Goal: Task Accomplishment & Management: Manage account settings

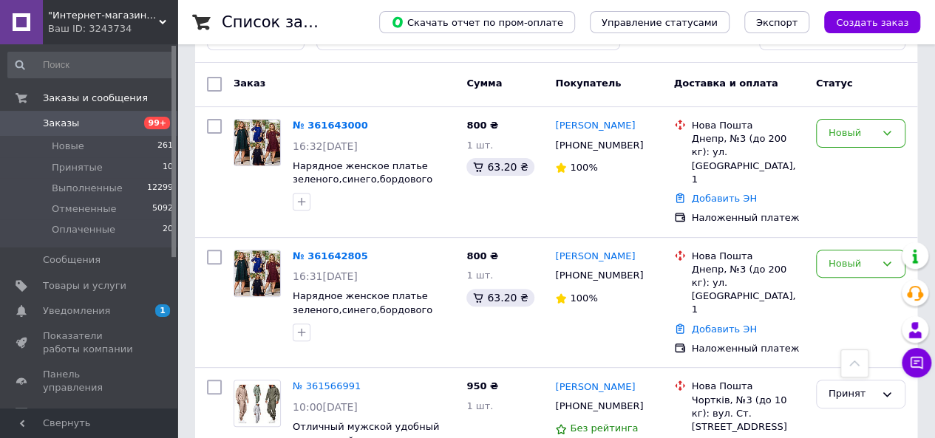
scroll to position [148, 0]
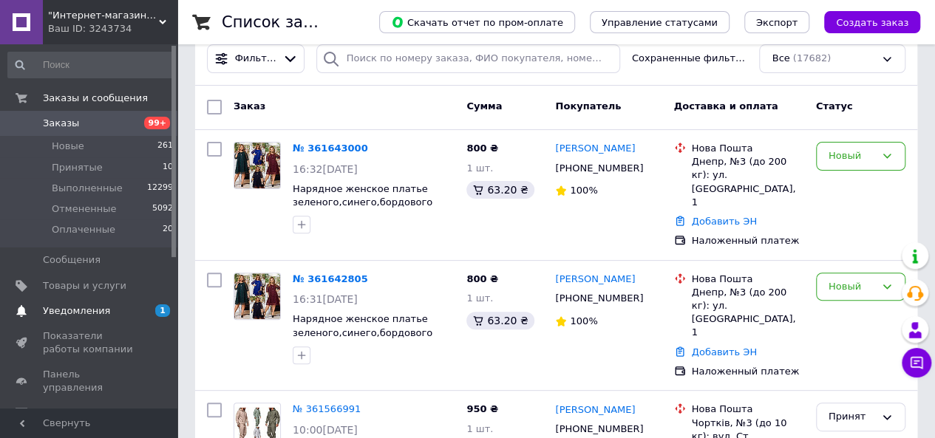
click at [75, 311] on span "Уведомления" at bounding box center [76, 310] width 67 height 13
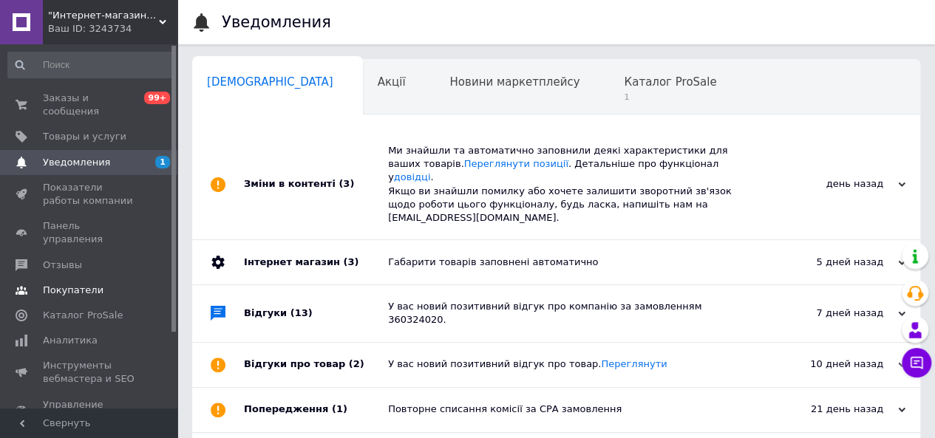
scroll to position [0, 4]
click at [619, 94] on span "1" at bounding box center [665, 97] width 92 height 11
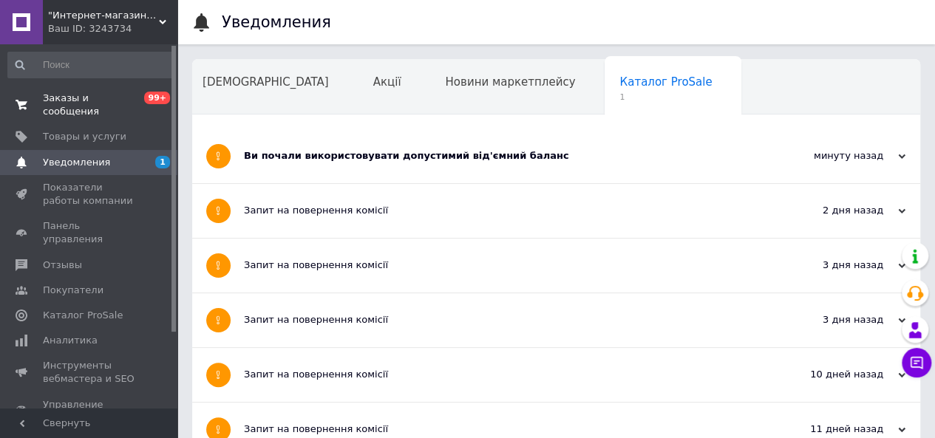
click at [86, 88] on link "Заказы и сообщения 0 99+" at bounding box center [91, 105] width 182 height 38
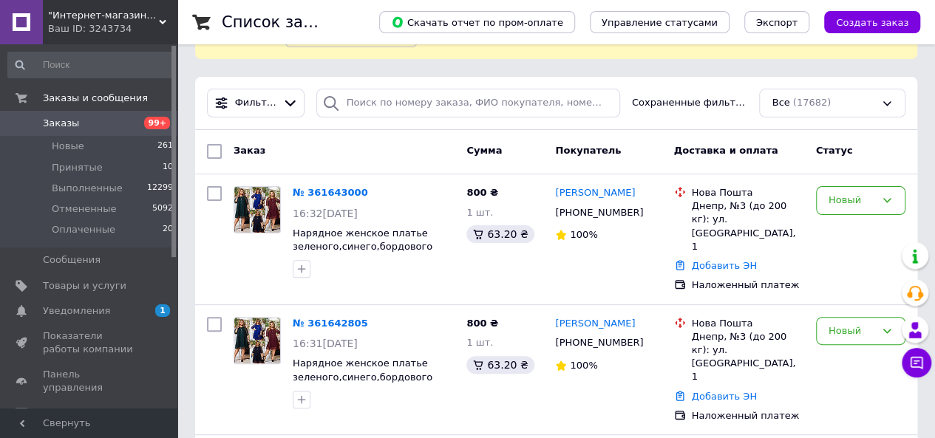
scroll to position [148, 0]
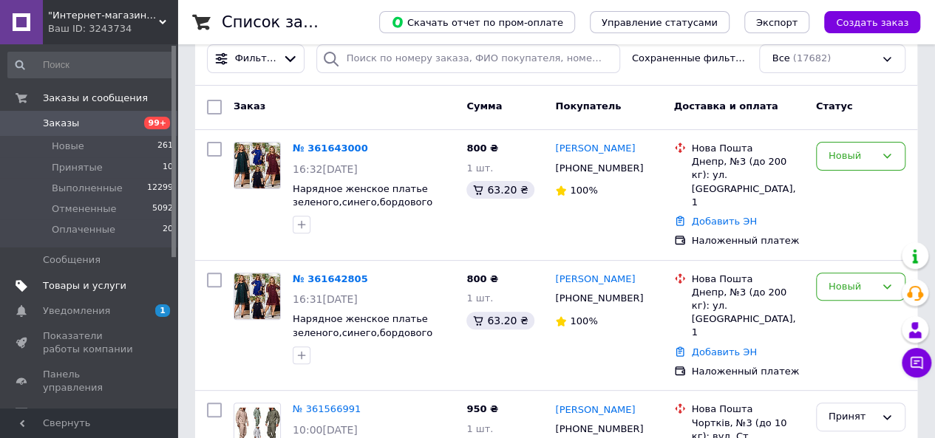
click at [64, 284] on span "Товары и услуги" at bounding box center [84, 285] width 83 height 13
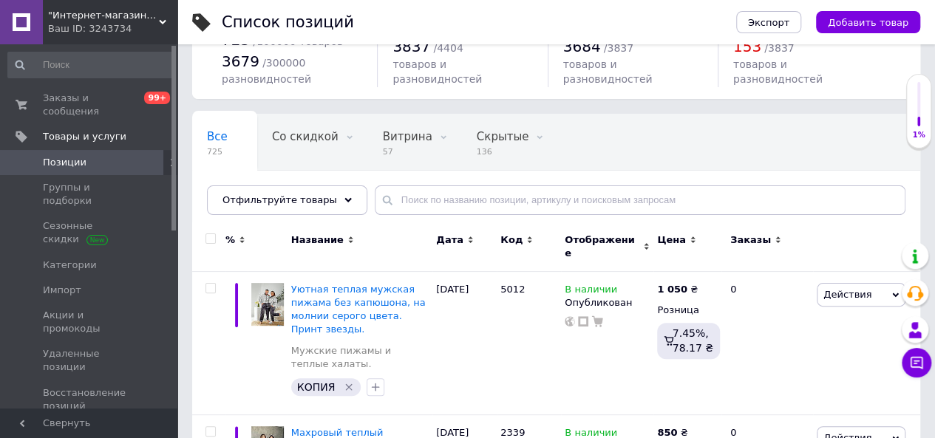
scroll to position [74, 0]
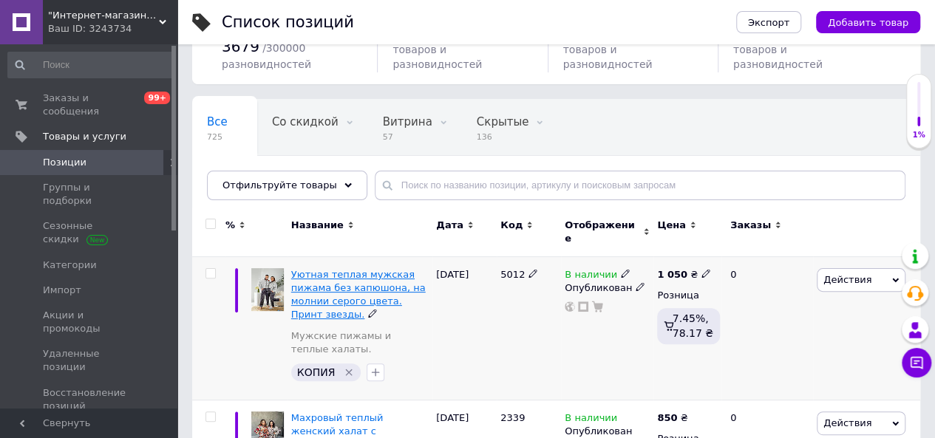
click at [362, 292] on span "Уютная теплая мужская пижама без капюшона, на молнии серого цвета. Принт звезды." at bounding box center [358, 295] width 134 height 52
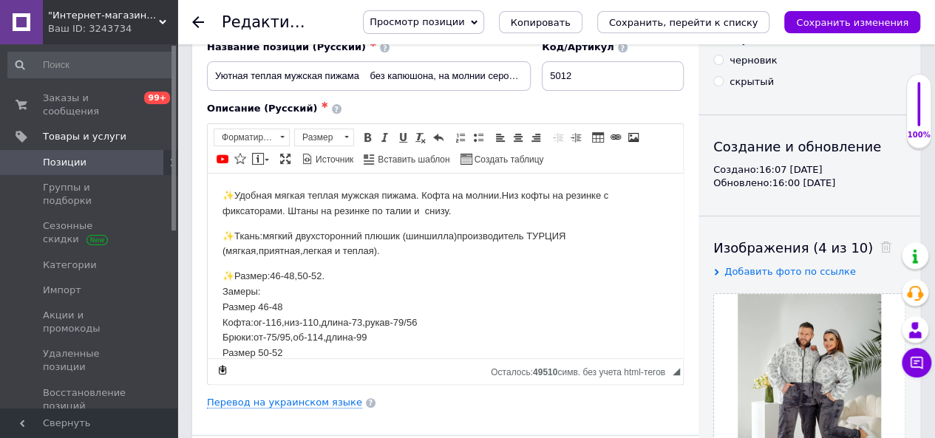
scroll to position [148, 0]
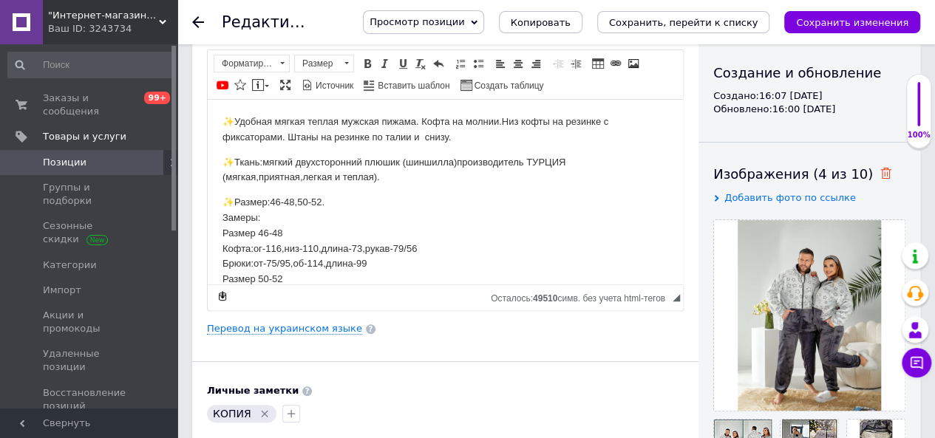
click at [880, 172] on use at bounding box center [885, 173] width 11 height 11
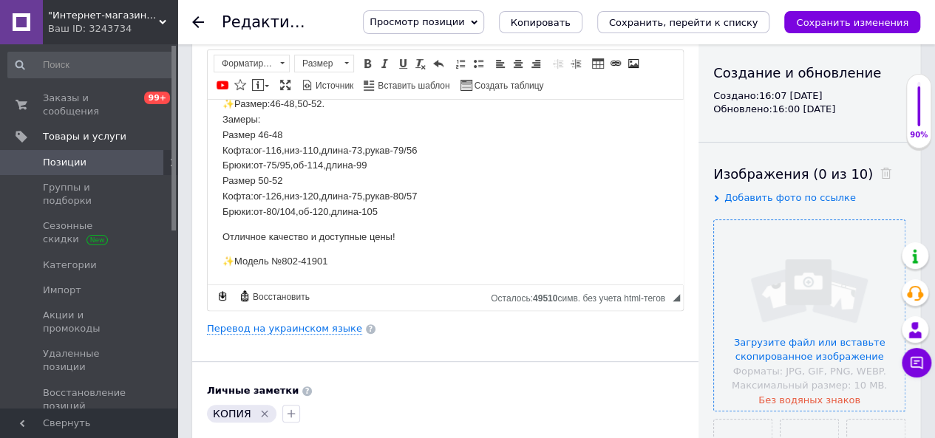
click at [797, 289] on input "file" at bounding box center [809, 315] width 191 height 191
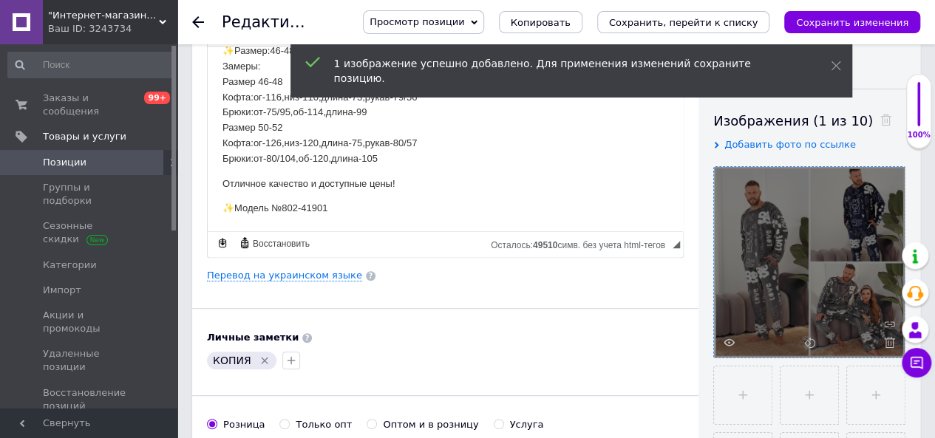
scroll to position [222, 0]
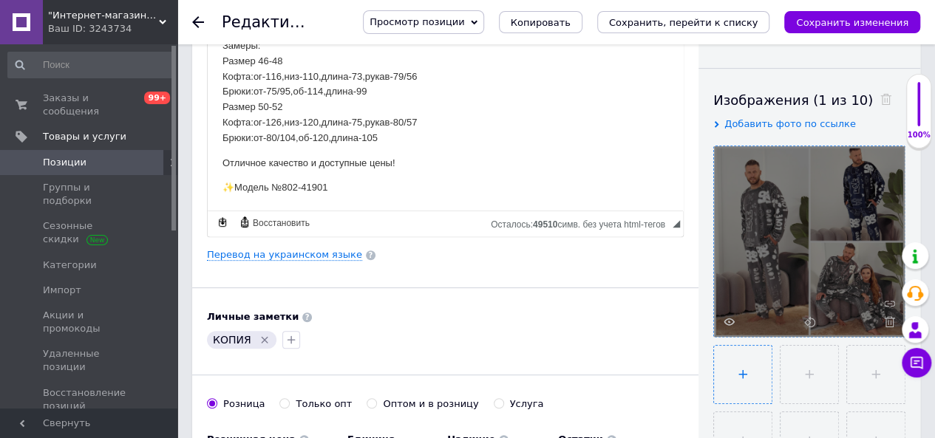
click at [745, 372] on input "file" at bounding box center [743, 375] width 58 height 58
type input "C:\fakepath\photo_2025-09-11_23-11-58 (5).jpg"
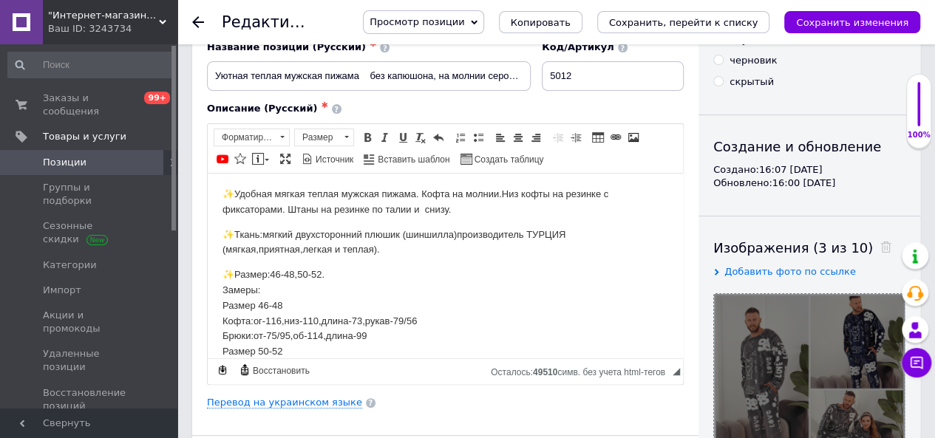
scroll to position [0, 0]
click at [332, 274] on p "✨Размер:46-48,50-52. Замеры: Размер 46-48 Кофта:ог-116,низ-110,длина-73,рукав-7…" at bounding box center [445, 329] width 446 height 123
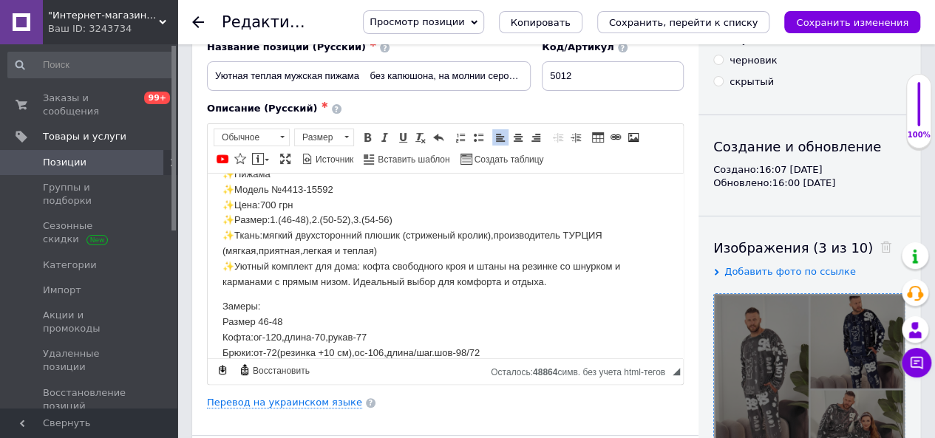
scroll to position [72, 0]
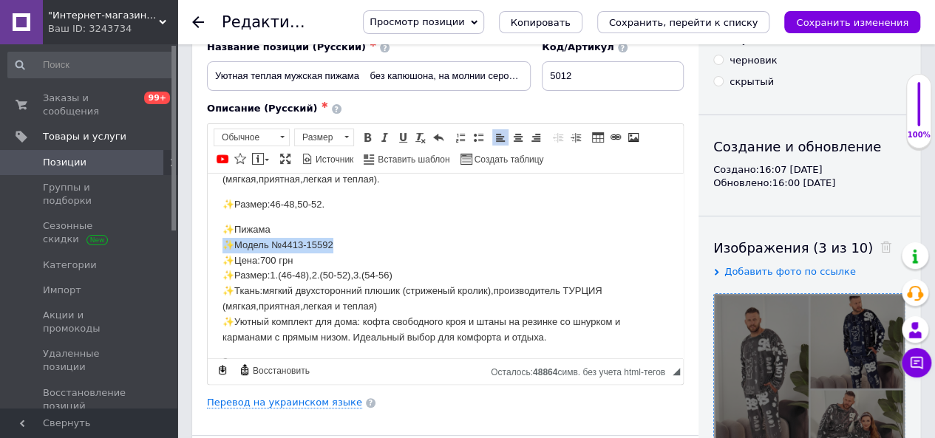
drag, startPoint x: 339, startPoint y: 244, endPoint x: 211, endPoint y: 243, distance: 128.6
click at [211, 243] on html "✨Удобная мягкая теплая мужская пижама. Кофта на молнии.Низ кофты на резинке с ф…" at bounding box center [445, 395] width 475 height 589
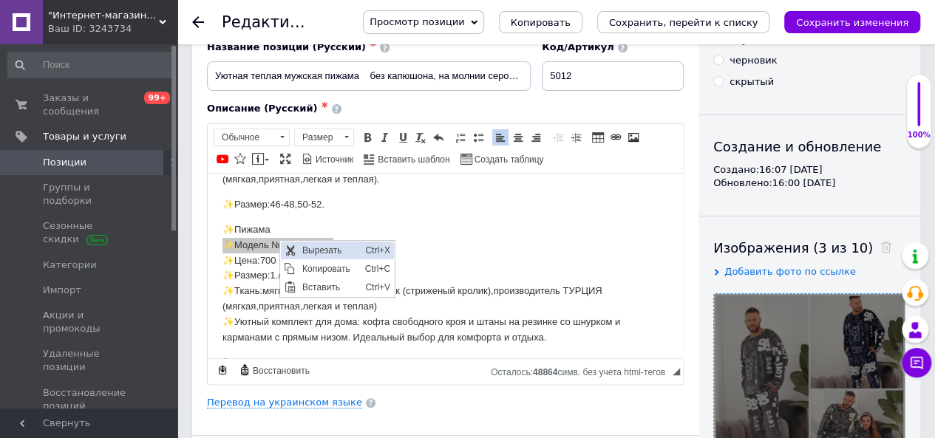
scroll to position [0, 0]
click at [317, 248] on span "Вырезать" at bounding box center [329, 251] width 63 height 18
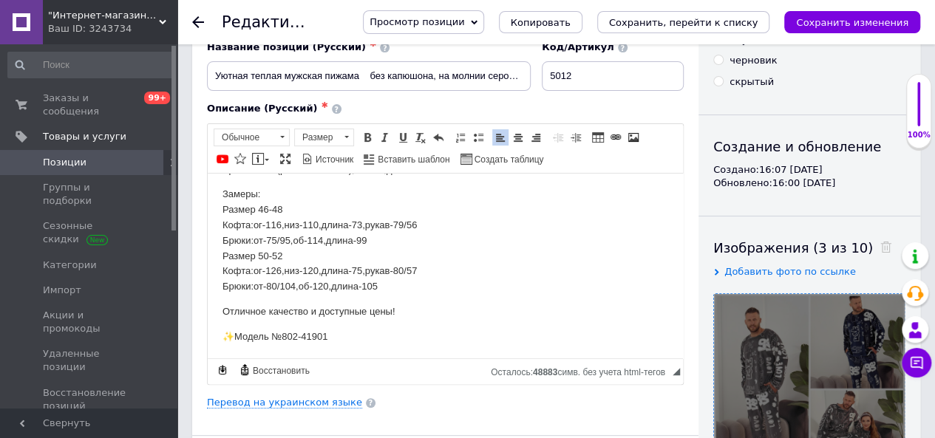
scroll to position [403, 0]
drag, startPoint x: 324, startPoint y: 335, endPoint x: 245, endPoint y: 331, distance: 79.1
click at [241, 331] on p "✨Модель №802-41901" at bounding box center [445, 336] width 446 height 16
drag, startPoint x: 348, startPoint y: 334, endPoint x: 214, endPoint y: 338, distance: 134.5
click at [214, 338] on html "✨Удобная мягкая теплая мужская пижама. Кофта на молнии.Низ кофты на резинке с ф…" at bounding box center [445, 63] width 475 height 589
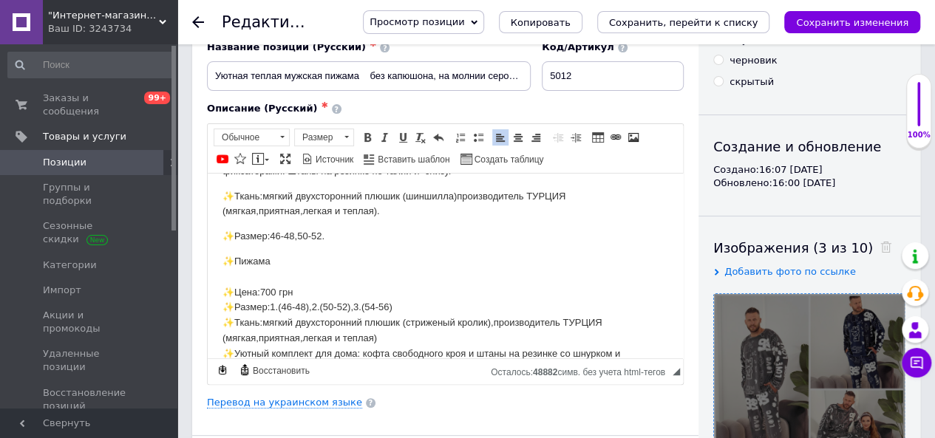
scroll to position [74, 0]
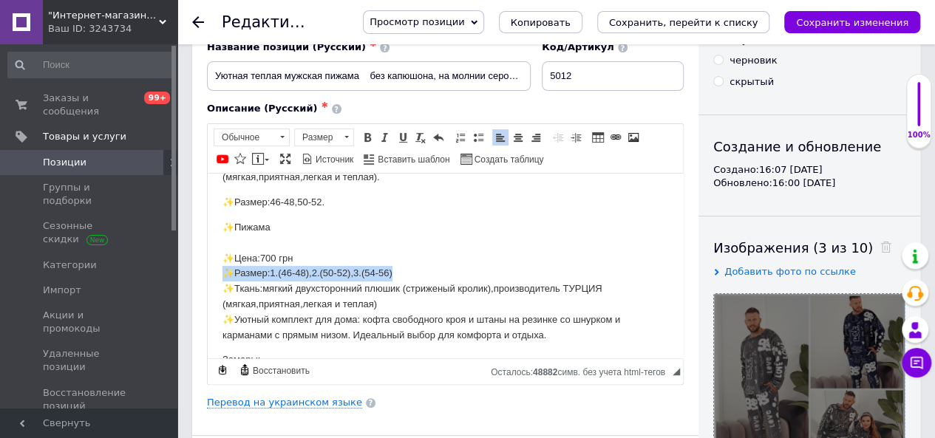
drag, startPoint x: 395, startPoint y: 273, endPoint x: 224, endPoint y: 276, distance: 171.4
click at [224, 276] on p "✨Пижама ✨Цена:700 грн ✨Размер:1.(46-48),2.(50-52),3.(54-56) ✨Ткань:мягкий двухс…" at bounding box center [445, 280] width 446 height 123
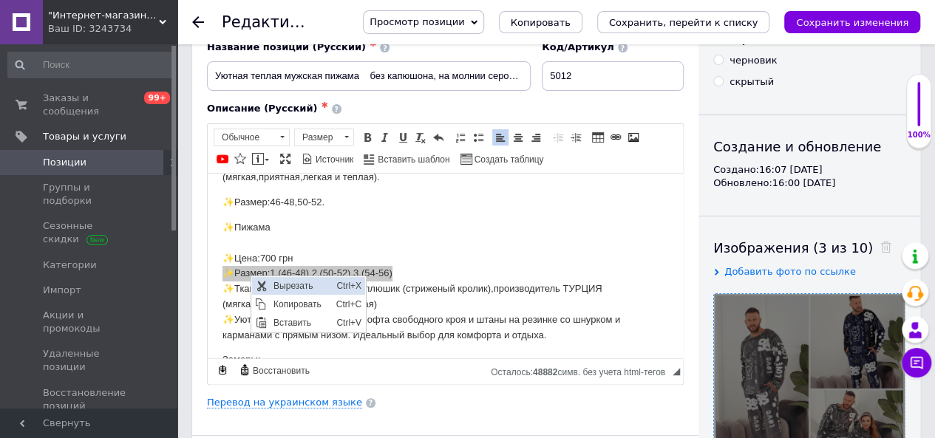
click at [296, 285] on span "Вырезать" at bounding box center [300, 286] width 63 height 18
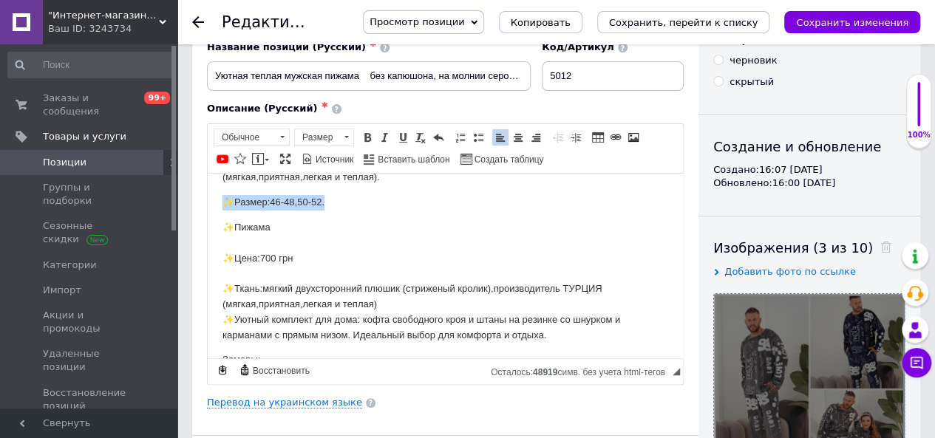
drag, startPoint x: 330, startPoint y: 203, endPoint x: 214, endPoint y: 201, distance: 116.0
click at [214, 201] on html "✨Удобная мягкая теплая мужская пижама. Кофта на молнии.Низ кофты на резинке с ф…" at bounding box center [445, 393] width 475 height 589
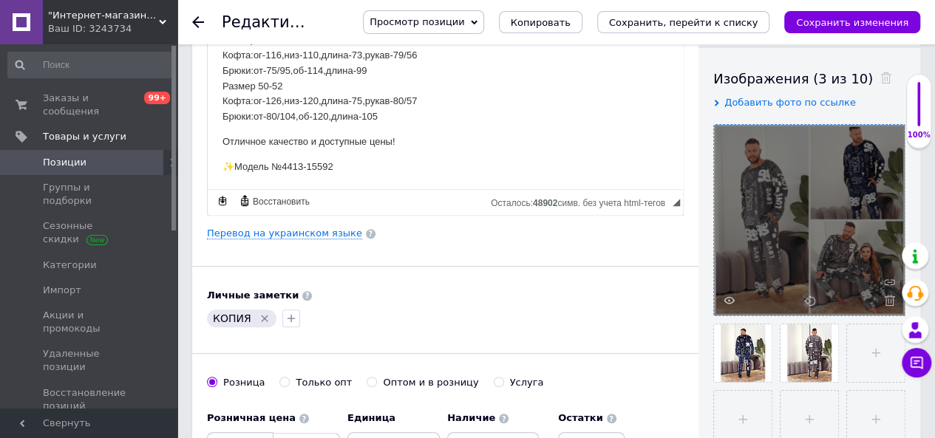
scroll to position [296, 0]
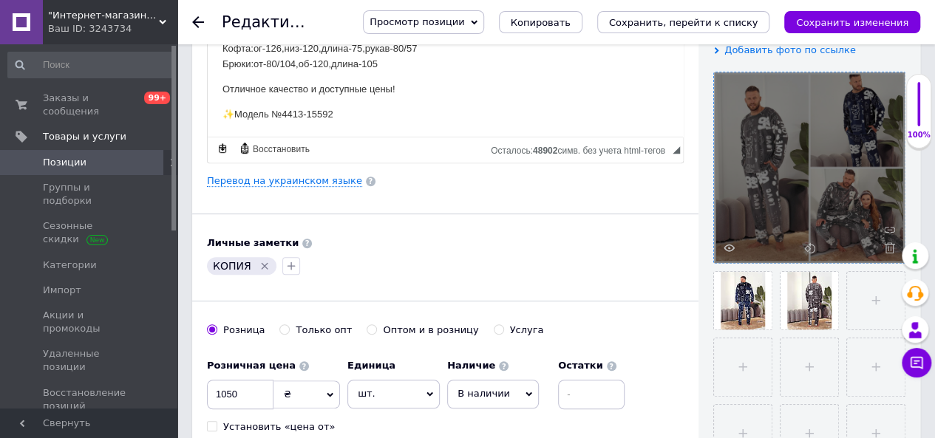
drag, startPoint x: 237, startPoint y: 393, endPoint x: 198, endPoint y: 394, distance: 39.2
click at [198, 394] on div "Основная информация Название позиции (Русский) ✱ Уютная теплая мужская пижама б…" at bounding box center [445, 176] width 506 height 825
type input "950"
click at [264, 260] on icon "Удалить метку" at bounding box center [265, 266] width 12 height 12
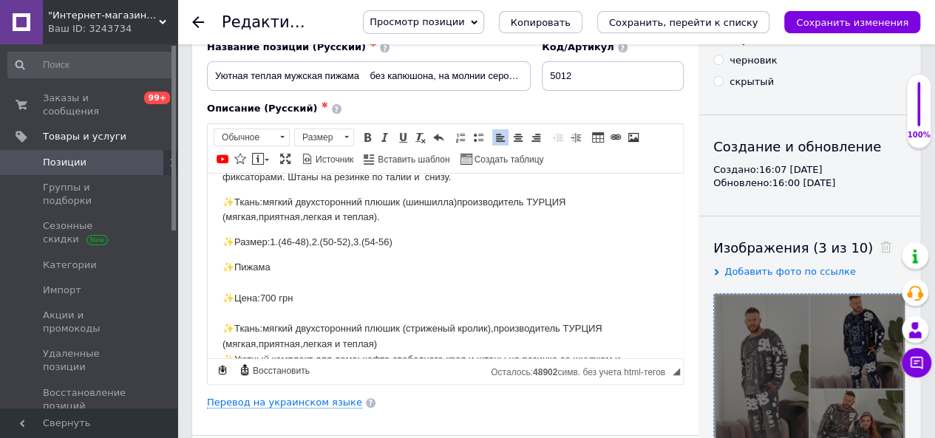
scroll to position [108, 0]
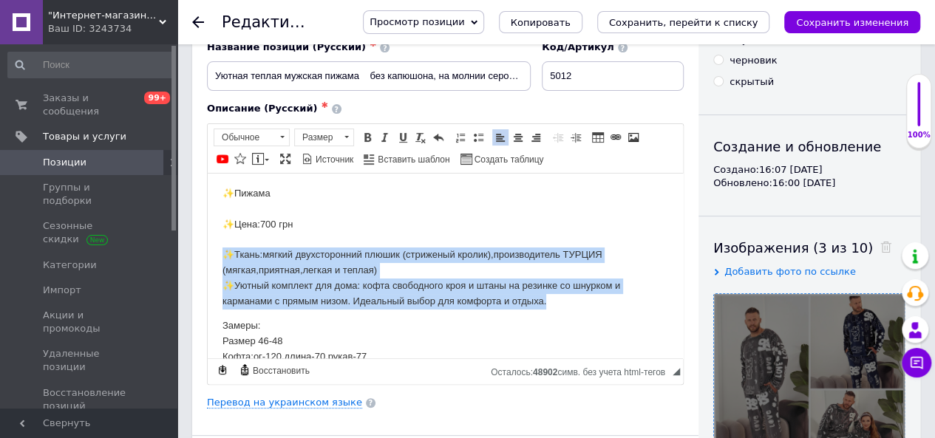
drag, startPoint x: 219, startPoint y: 250, endPoint x: 610, endPoint y: 304, distance: 394.4
click at [610, 304] on html "✨Удобная мягкая теплая мужская пижама. Кофта на молнии.Низ кофты на резинке с ф…" at bounding box center [445, 359] width 475 height 589
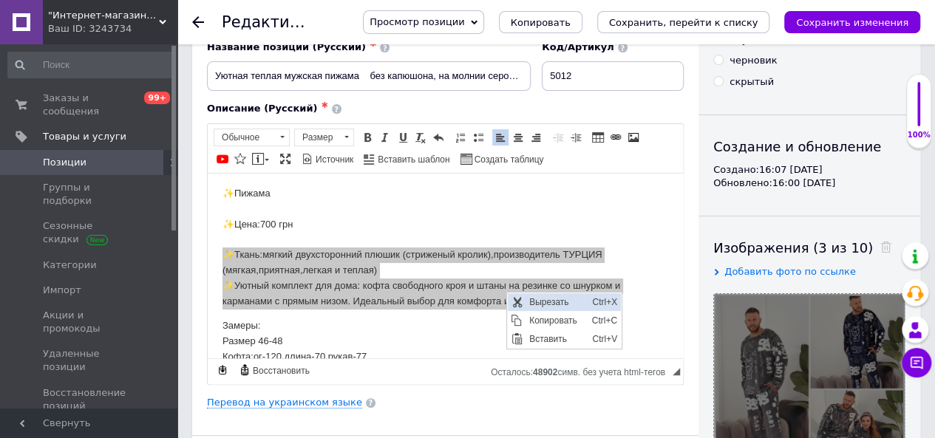
click at [552, 301] on span "Вырезать" at bounding box center [556, 302] width 63 height 18
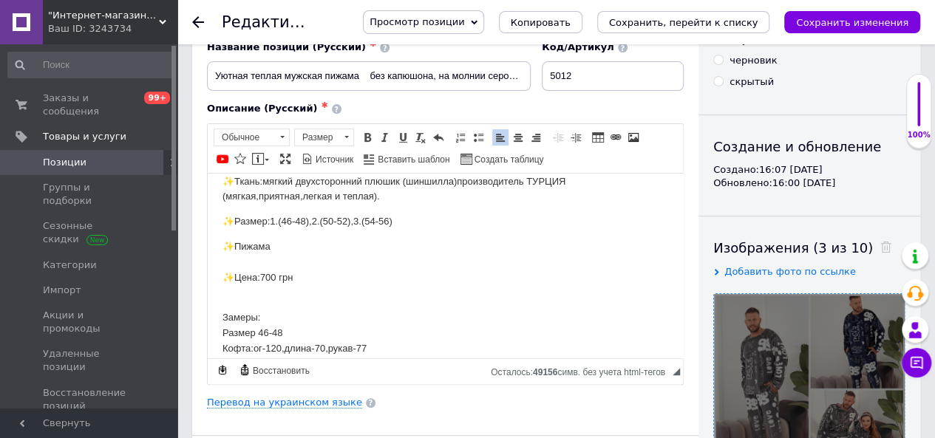
scroll to position [0, 0]
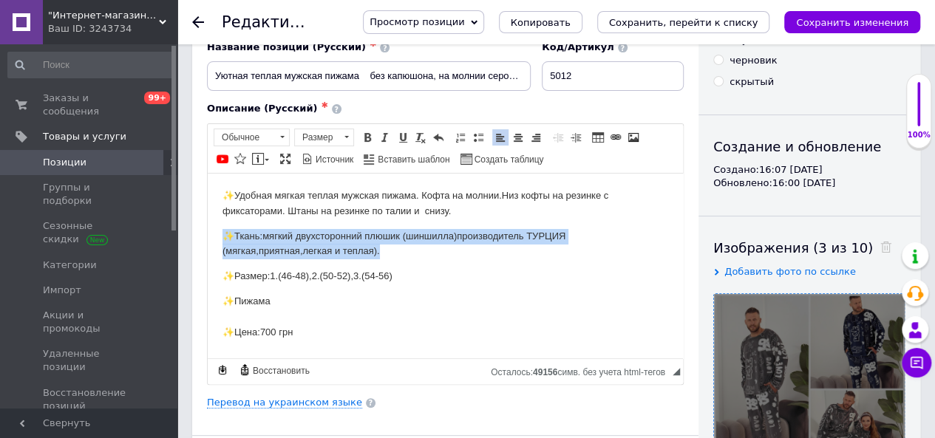
drag, startPoint x: 224, startPoint y: 233, endPoint x: 439, endPoint y: 255, distance: 216.1
click at [439, 255] on p "✨Ткань:мягкий двухсторонний плюшик (шиншилла)производитель ТУРЦИЯ (мягкая,прият…" at bounding box center [445, 243] width 446 height 31
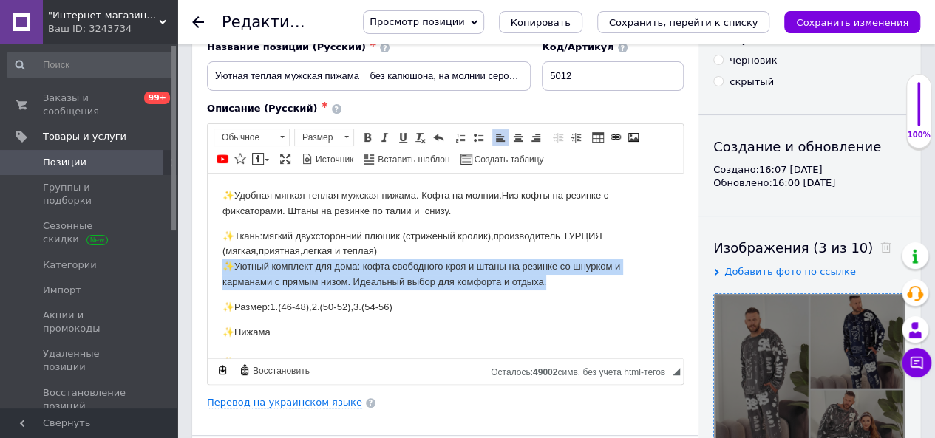
drag, startPoint x: 215, startPoint y: 265, endPoint x: 565, endPoint y: 284, distance: 350.7
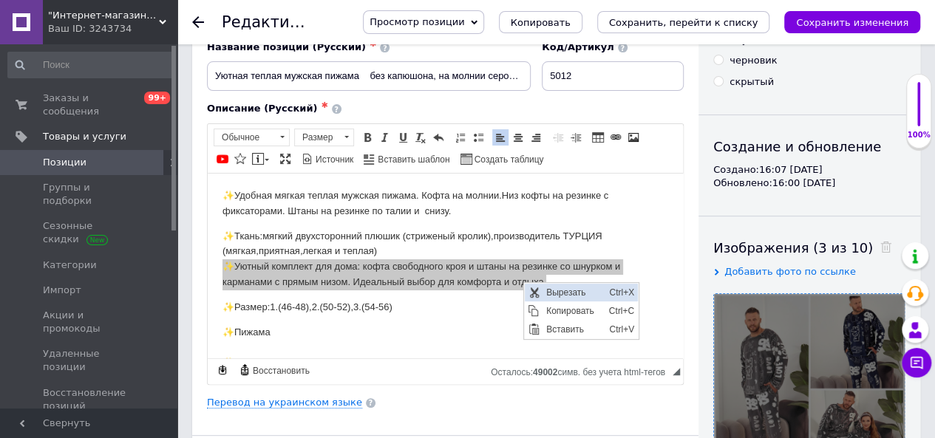
click at [570, 293] on span "Вырезать" at bounding box center [573, 293] width 63 height 18
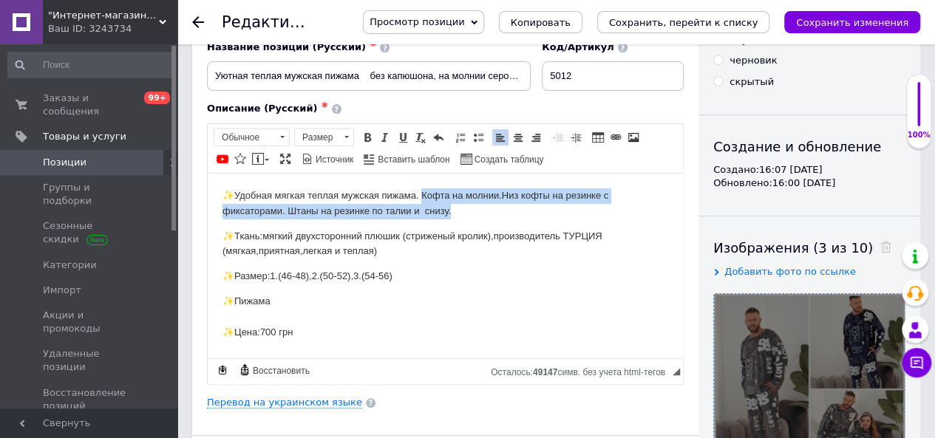
drag, startPoint x: 421, startPoint y: 193, endPoint x: 478, endPoint y: 209, distance: 59.2
click at [478, 209] on p "✨Удобная мягкая теплая мужская пижама. Кофта на молнии.Низ кофты на резинке с ф…" at bounding box center [445, 203] width 446 height 31
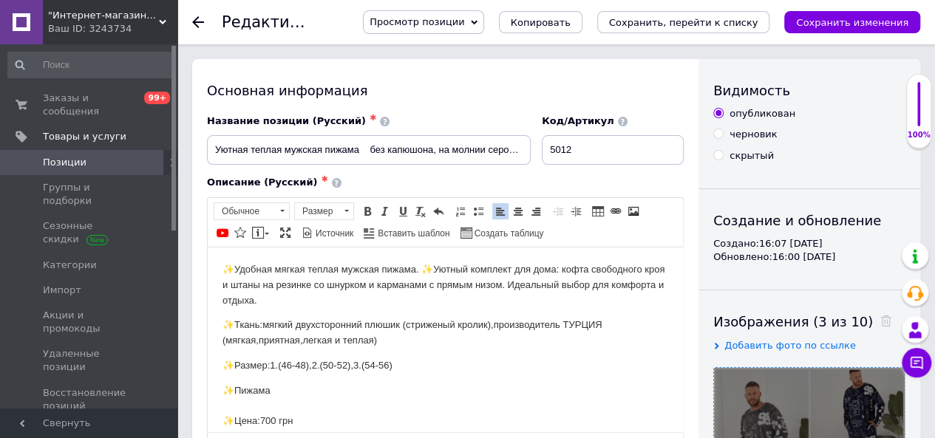
click at [423, 268] on p "✨Удобная мягкая теплая мужская пижама. ✨Уютный комплект для дома: кофта свободн…" at bounding box center [445, 285] width 446 height 46
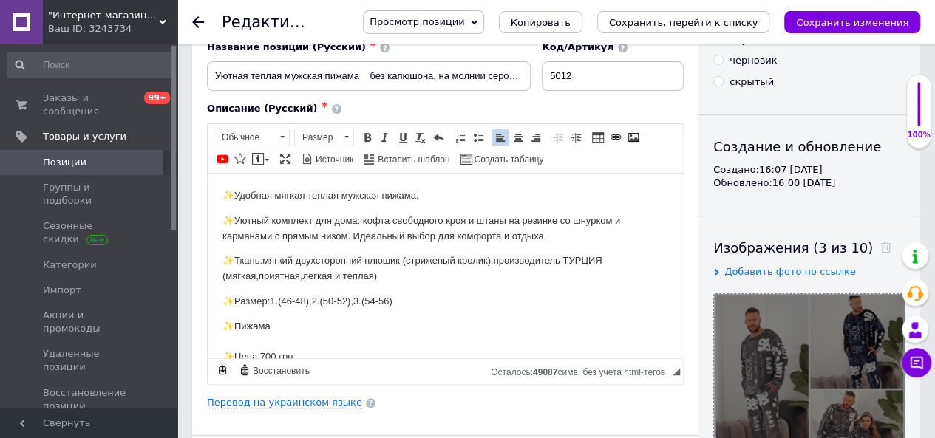
scroll to position [74, 0]
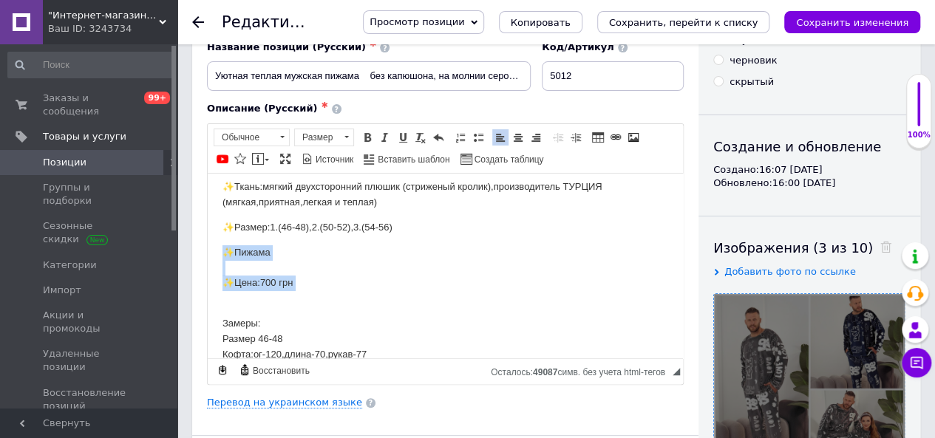
drag, startPoint x: 217, startPoint y: 249, endPoint x: 336, endPoint y: 293, distance: 126.9
click at [336, 293] on html "✨Удобная мягкая теплая мужская пижама. ✨Уютный комплект для дома: кофта свободн…" at bounding box center [445, 375] width 475 height 552
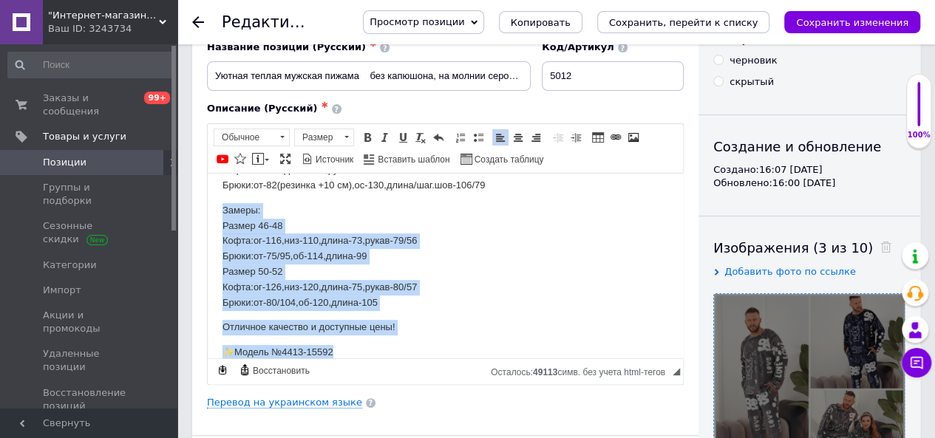
scroll to position [296, 0]
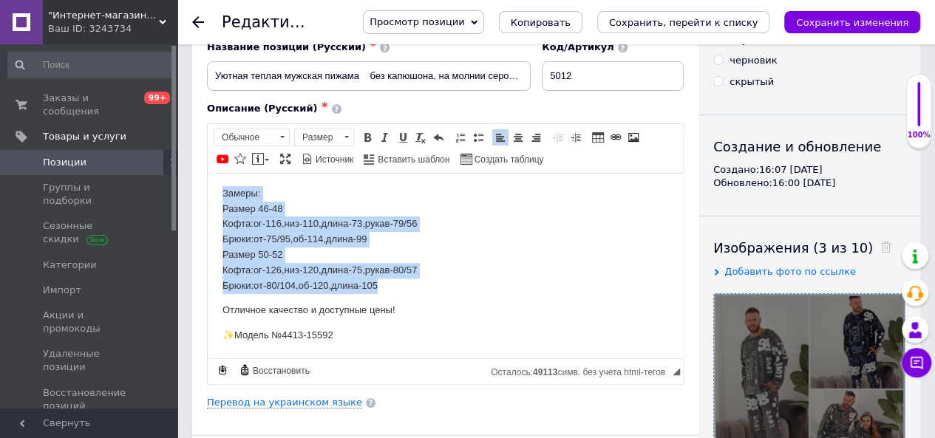
drag, startPoint x: 211, startPoint y: 265, endPoint x: 434, endPoint y: 290, distance: 223.7
click at [434, 290] on html "✨Удобная мягкая теплая мужская пижама. ✨Уютный комплект для дома: кофта свободн…" at bounding box center [445, 117] width 475 height 481
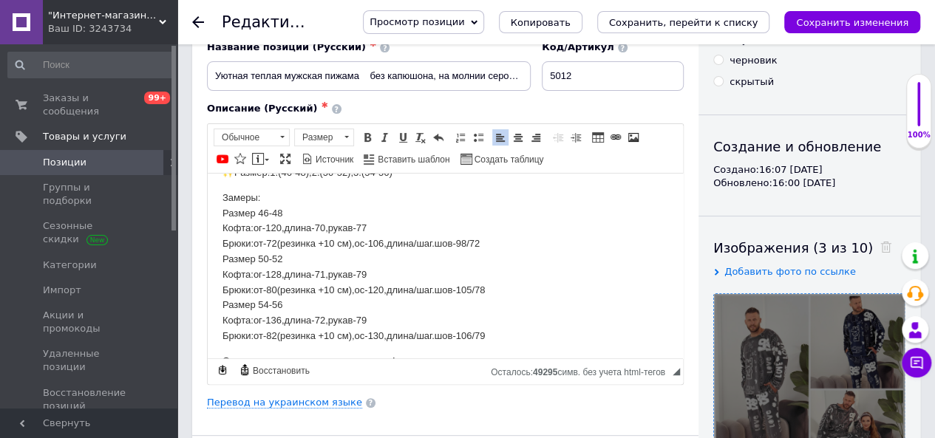
scroll to position [105, 0]
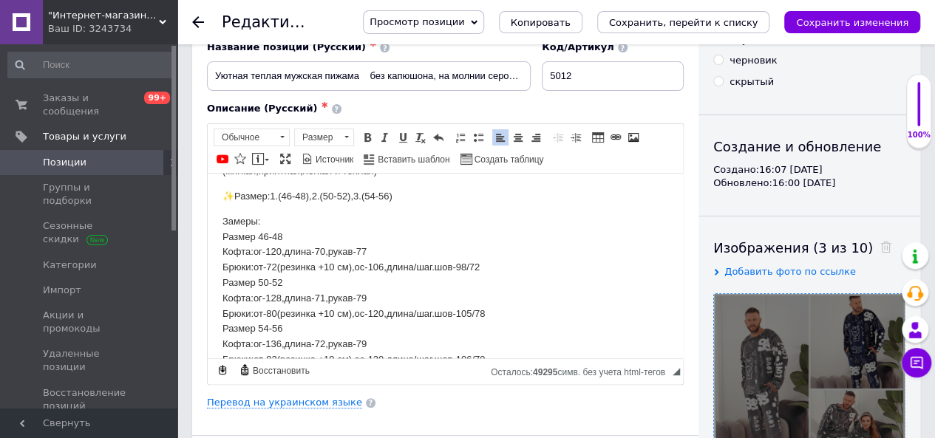
click at [364, 267] on p "Замеры: Размер 46-48 Кофта:ог-120,длина-70,рукав-77 Брюки:от-72(резинка +10 см)…" at bounding box center [445, 291] width 446 height 154
click at [364, 312] on p "Замеры: Размер 46-48 Кофта:ог-120,длина-70,рукав-77 Брюки:от-72(резинка +10 см)…" at bounding box center [445, 291] width 446 height 154
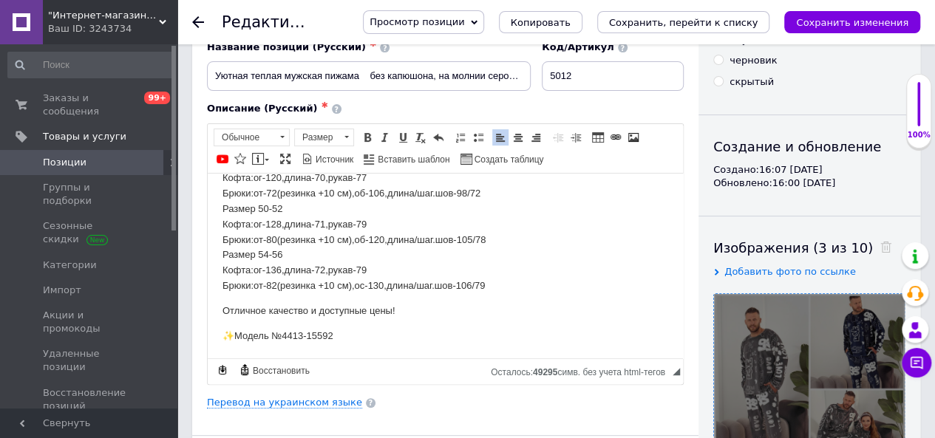
click at [363, 287] on p "Замеры: Размер 46-48 Кофта:ог-120,длина-70,рукав-77 Брюки:от-72(резинка +10 см)…" at bounding box center [445, 217] width 446 height 154
click at [842, 20] on icon "Сохранить изменения" at bounding box center [852, 22] width 112 height 11
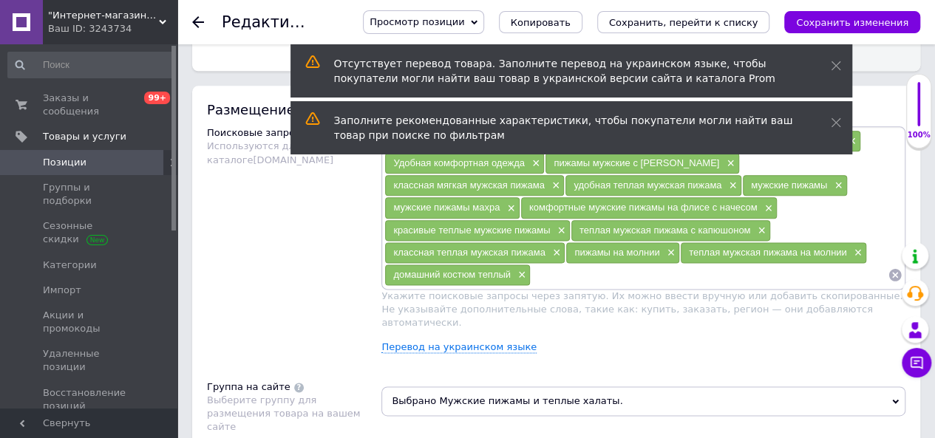
scroll to position [739, 0]
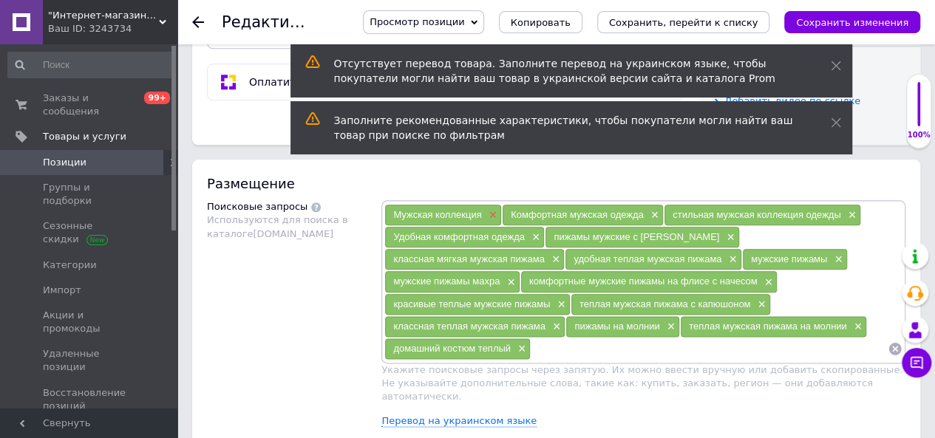
click at [494, 211] on span "×" at bounding box center [491, 215] width 12 height 13
click at [537, 209] on span "×" at bounding box center [536, 215] width 12 height 13
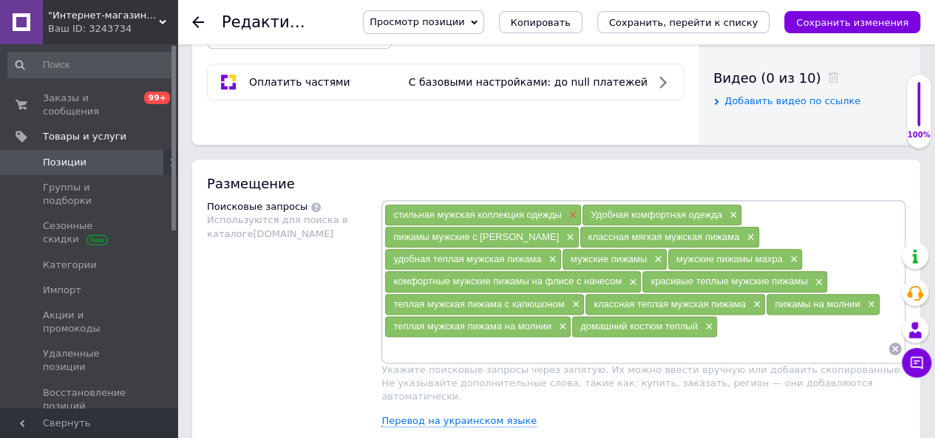
click at [572, 209] on span "×" at bounding box center [571, 215] width 12 height 13
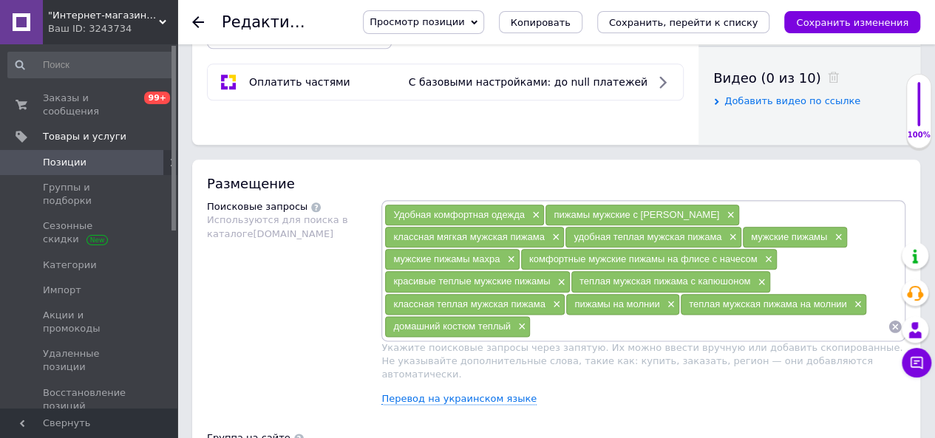
click at [530, 323] on input at bounding box center [708, 326] width 357 height 22
drag, startPoint x: 402, startPoint y: 326, endPoint x: 395, endPoint y: 350, distance: 25.3
click at [530, 327] on input "плшевые" at bounding box center [708, 326] width 357 height 22
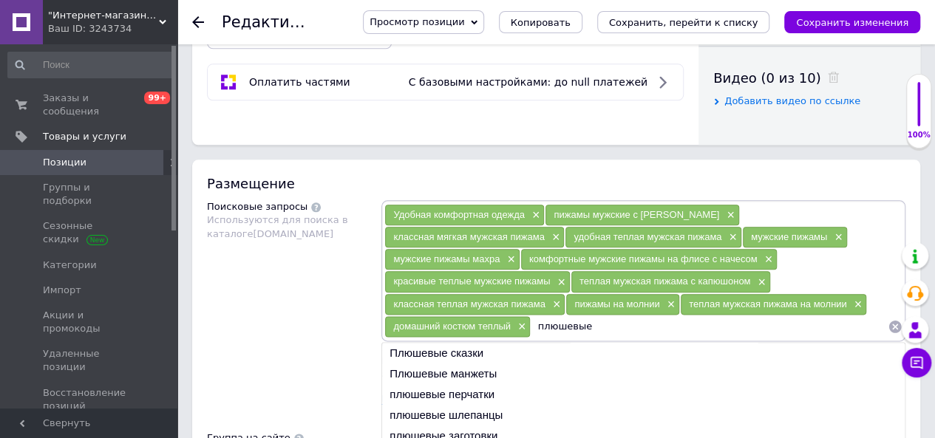
click at [530, 324] on input "плюшевые" at bounding box center [708, 326] width 357 height 22
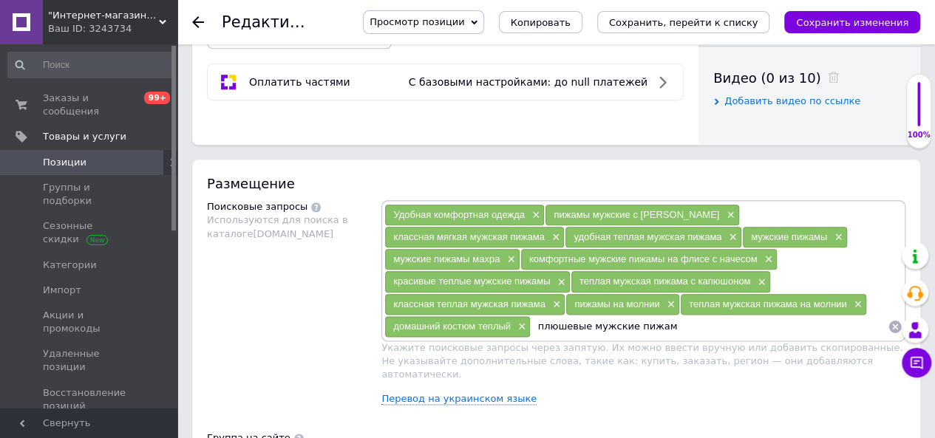
type input "плюшевые мужские пижамы"
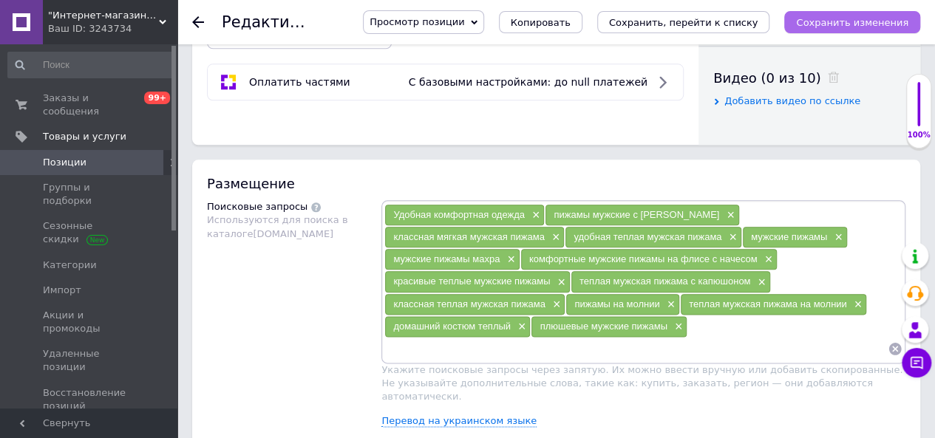
click at [833, 26] on icon "Сохранить изменения" at bounding box center [852, 22] width 112 height 11
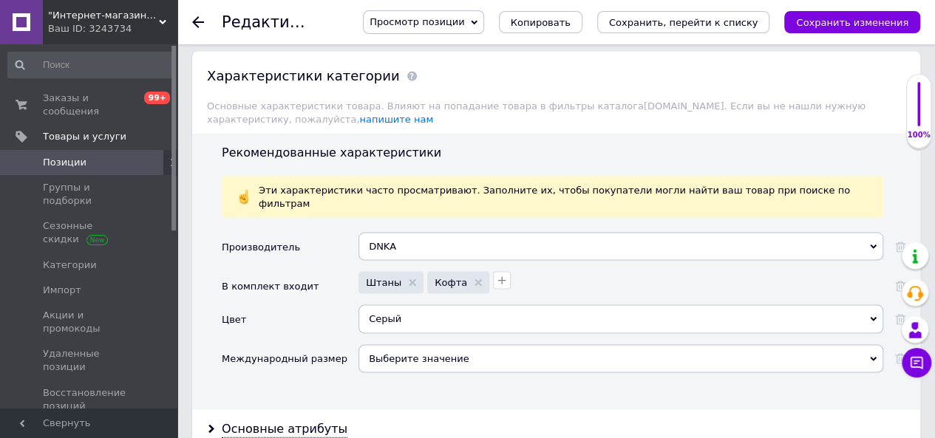
scroll to position [1404, 0]
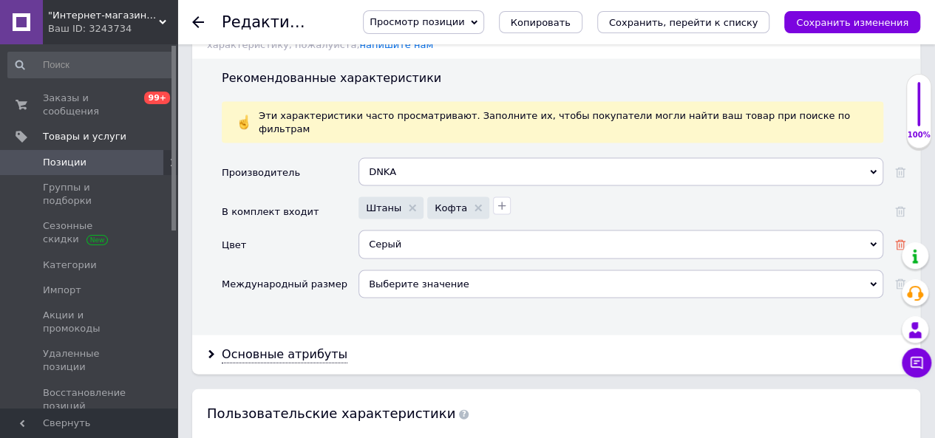
click at [901, 240] on use at bounding box center [900, 245] width 10 height 10
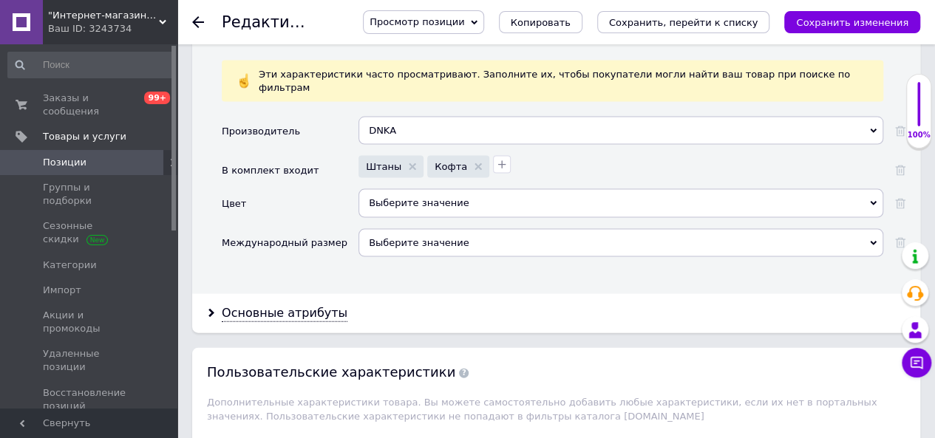
scroll to position [1478, 0]
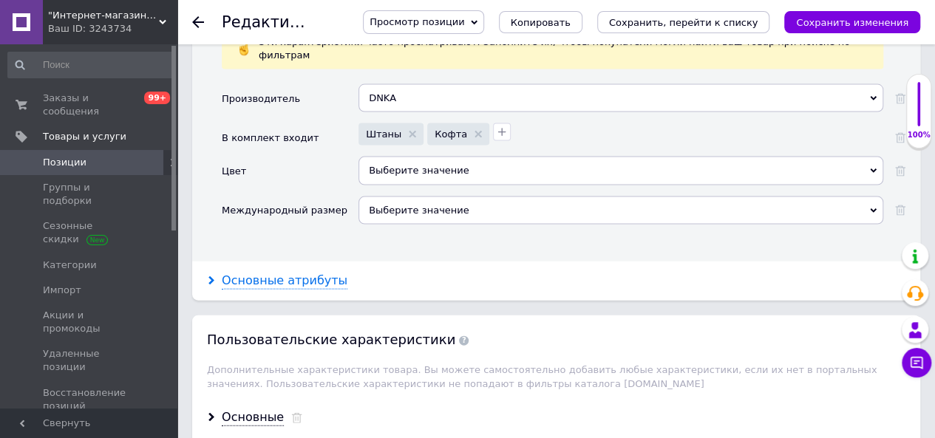
click at [306, 273] on div "Основные атрибуты" at bounding box center [285, 281] width 126 height 17
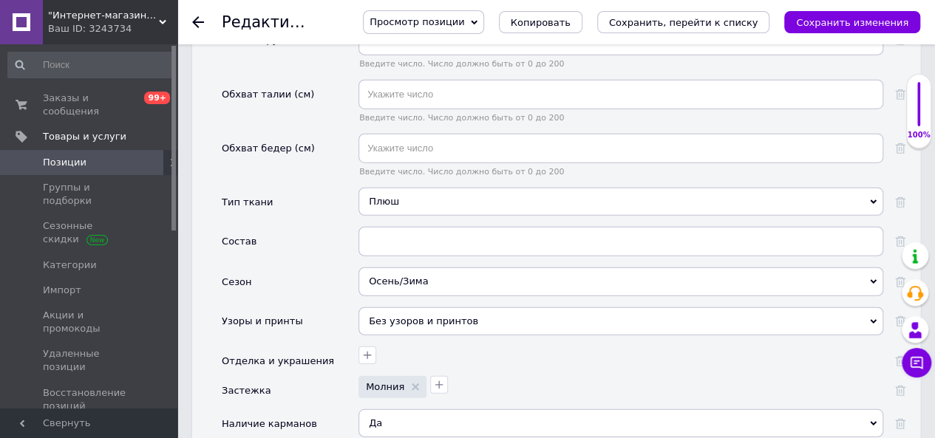
scroll to position [1847, 0]
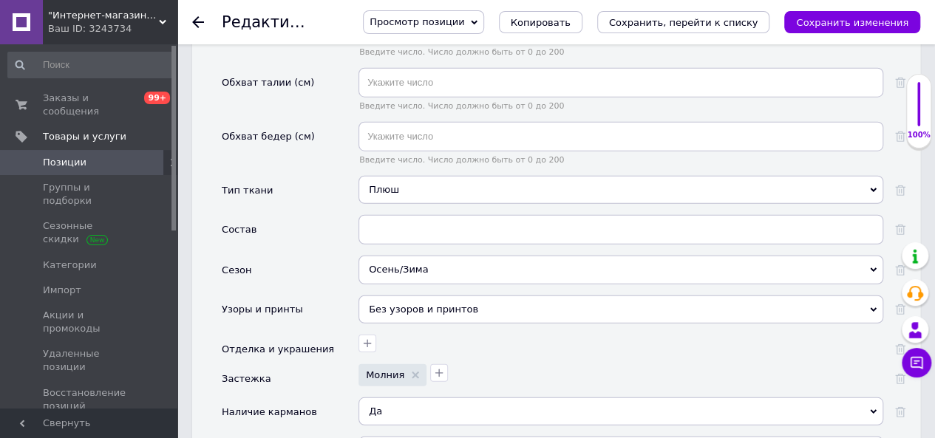
click at [457, 296] on div "Без узоров и принтов" at bounding box center [620, 310] width 525 height 28
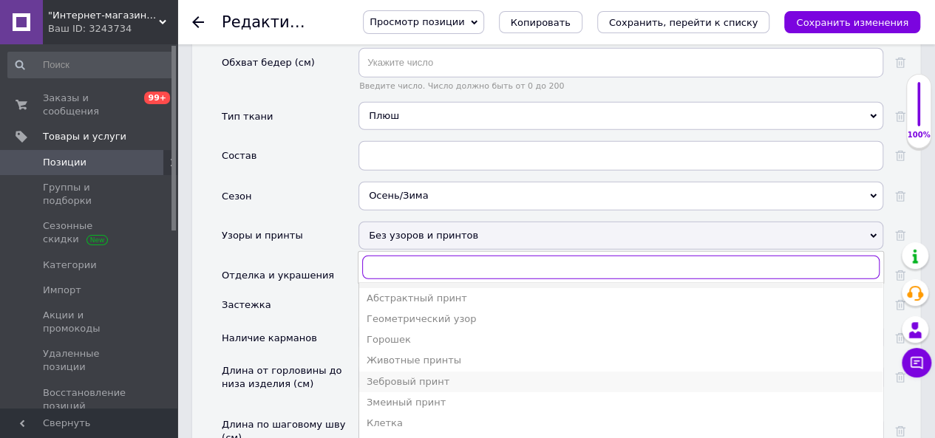
scroll to position [0, 0]
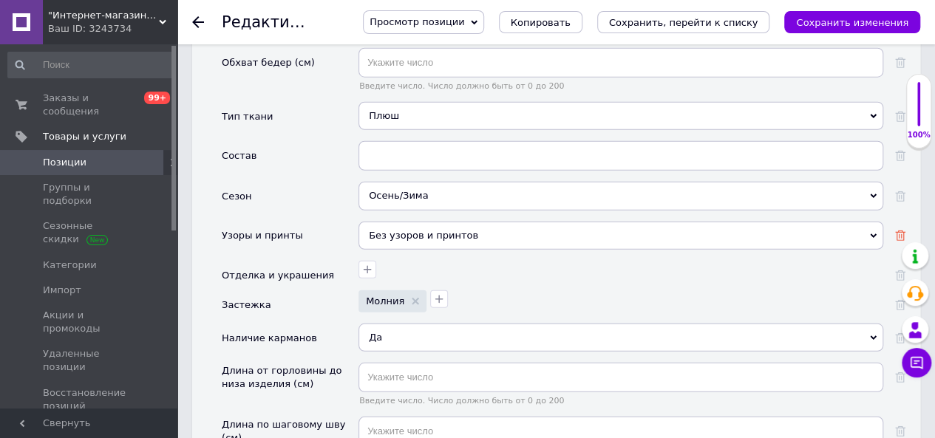
click at [898, 231] on use at bounding box center [900, 236] width 10 height 10
click at [412, 298] on use at bounding box center [415, 301] width 7 height 7
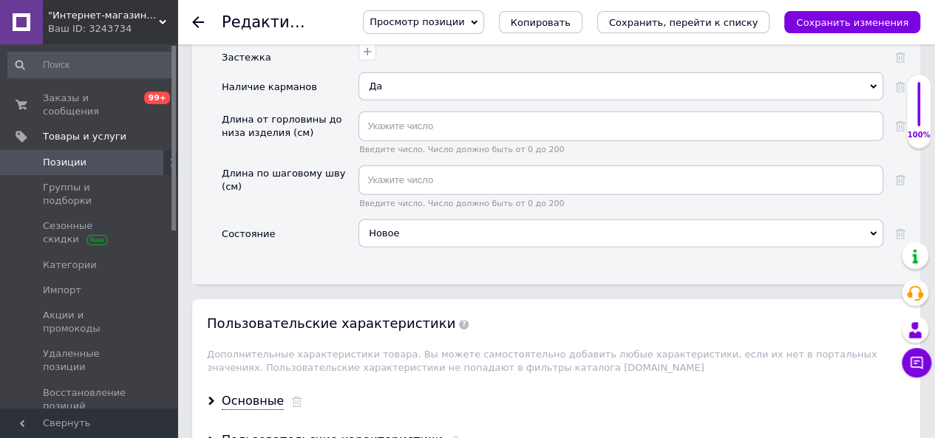
scroll to position [2216, 0]
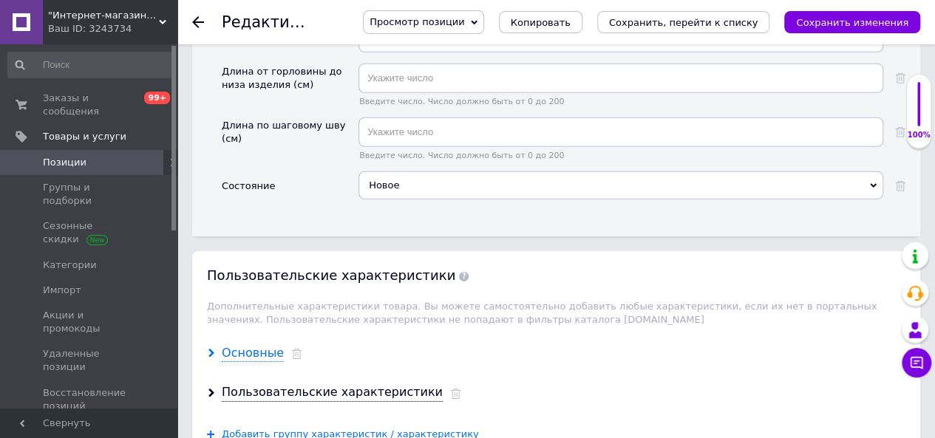
click at [263, 345] on div "Основные" at bounding box center [253, 353] width 62 height 17
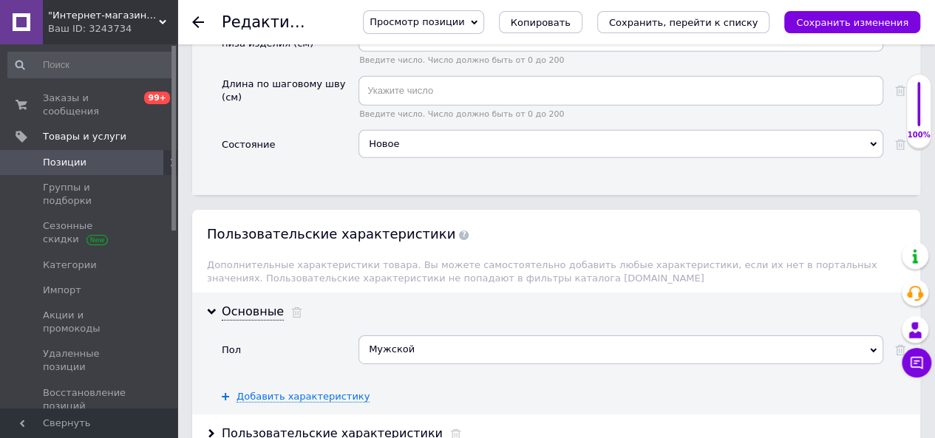
scroll to position [2290, 0]
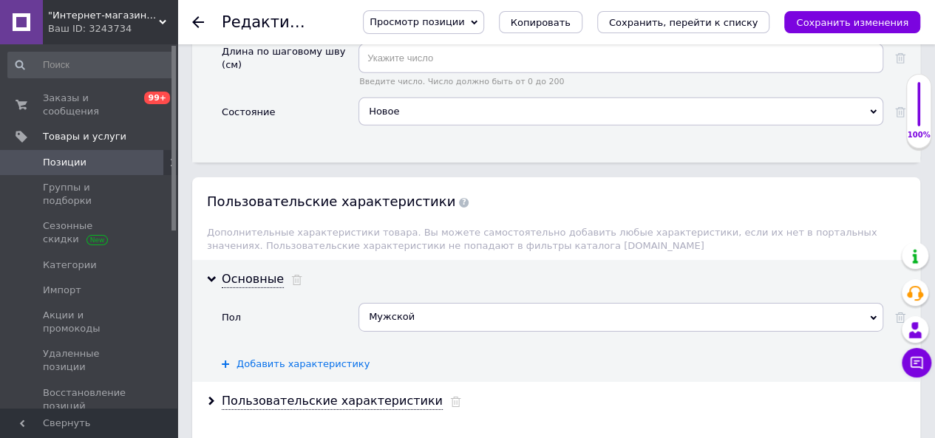
click at [296, 358] on span "Добавить характеристику" at bounding box center [302, 364] width 133 height 12
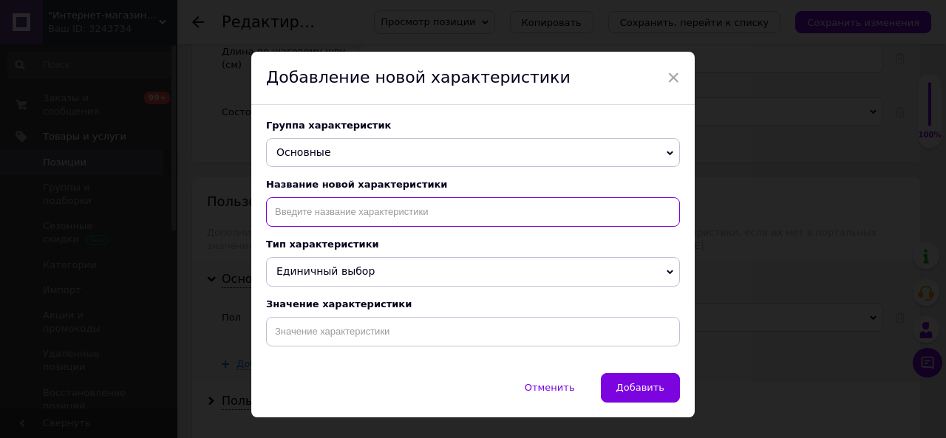
click at [304, 216] on input at bounding box center [473, 212] width 414 height 30
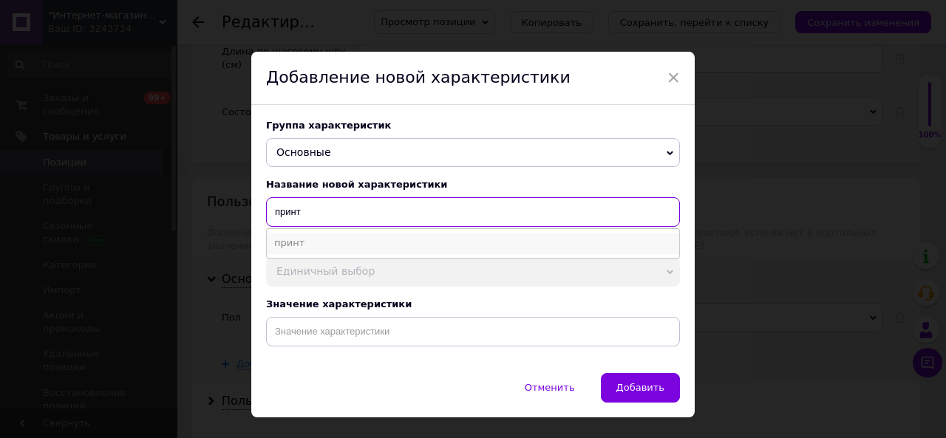
type input "принт"
click at [291, 245] on li "принт" at bounding box center [473, 243] width 412 height 21
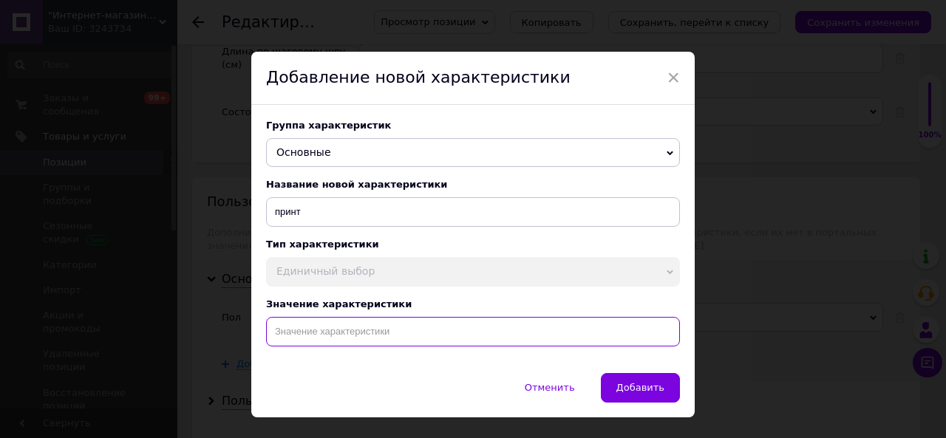
click at [290, 338] on input at bounding box center [473, 332] width 414 height 30
type input "надписи"
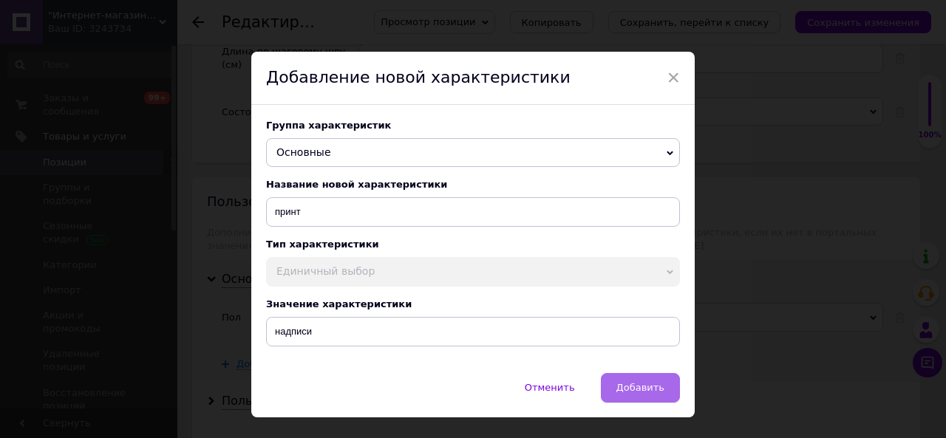
click at [655, 389] on span "Добавить" at bounding box center [640, 387] width 48 height 11
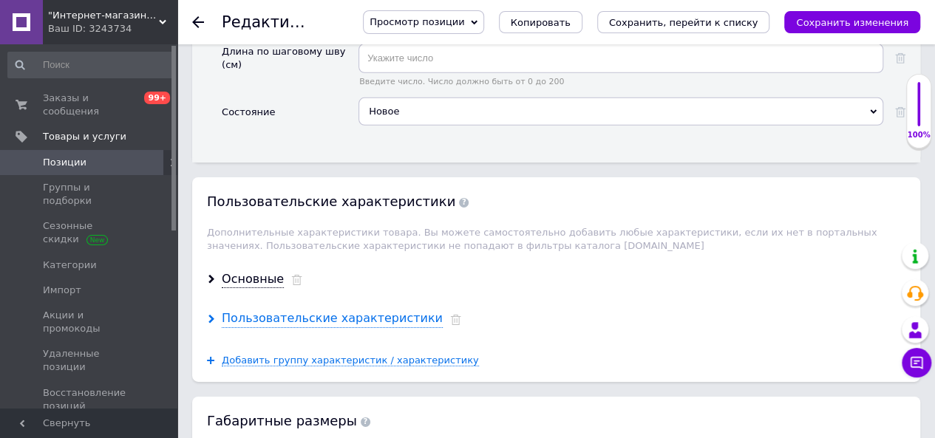
click at [335, 310] on div "Пользовательские характеристики" at bounding box center [332, 318] width 221 height 17
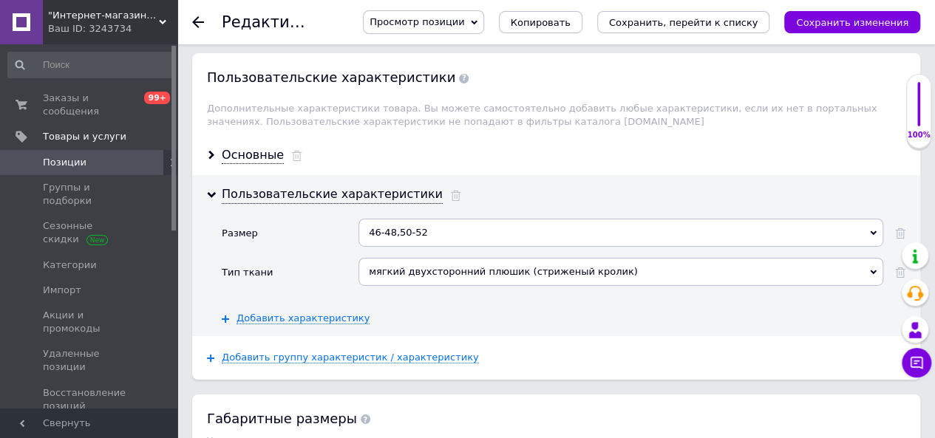
scroll to position [2438, 0]
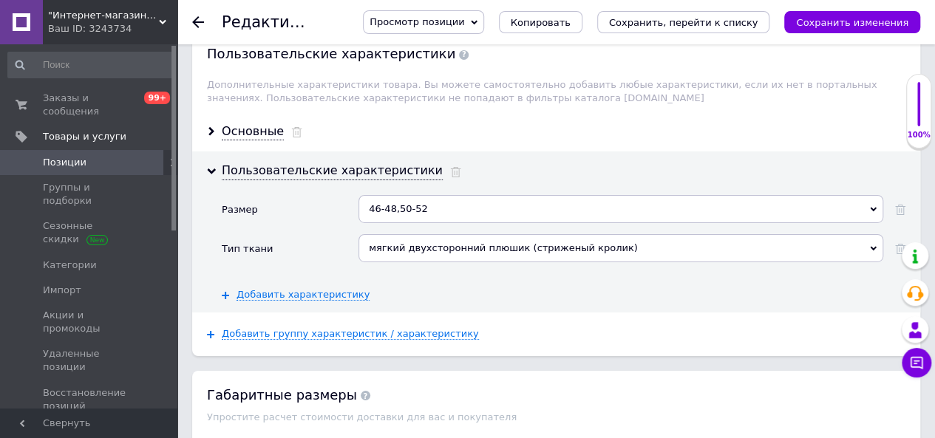
click at [437, 195] on div "46-48,50-52" at bounding box center [620, 209] width 525 height 28
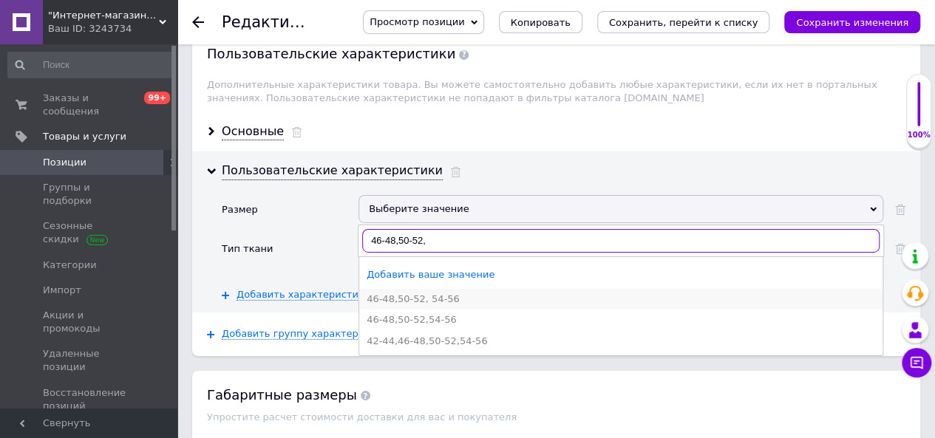
type input "46-48,50-52,"
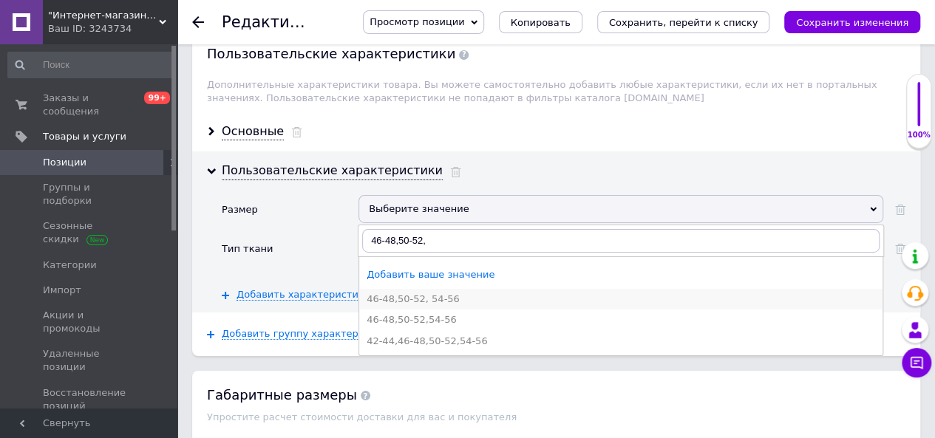
click at [424, 293] on div "46-48,50-52, 54-56" at bounding box center [620, 299] width 508 height 13
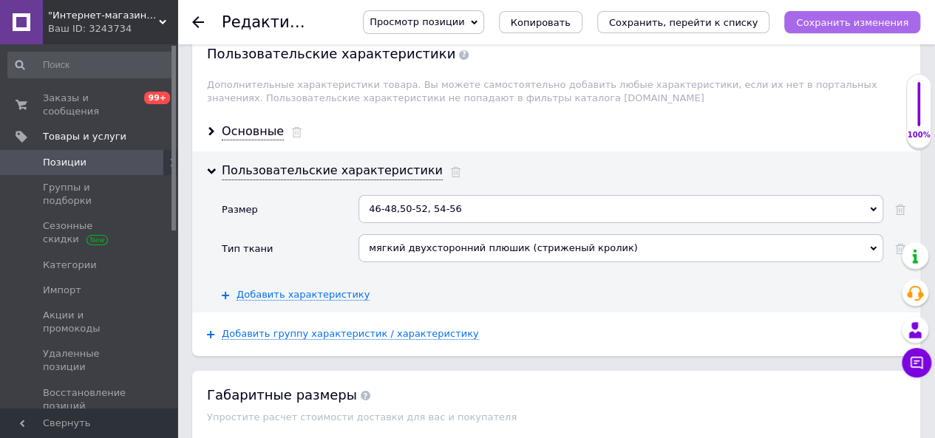
click at [832, 24] on icon "Сохранить изменения" at bounding box center [852, 22] width 112 height 11
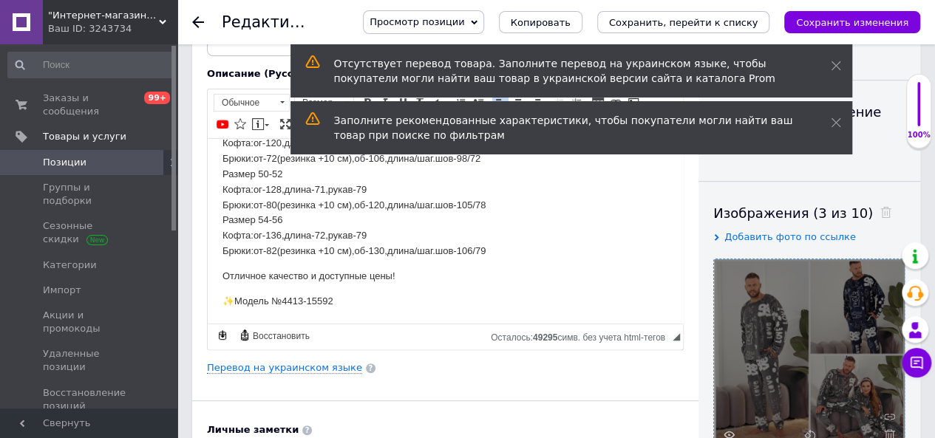
scroll to position [0, 0]
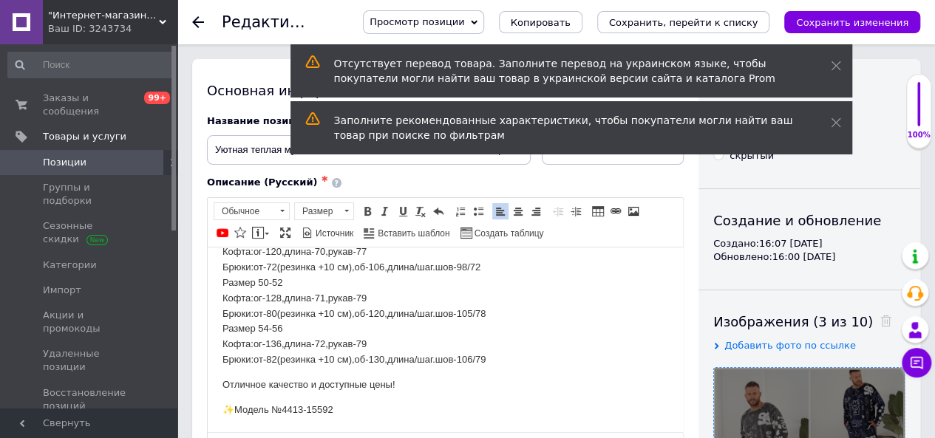
click at [676, 183] on div "Описание (Русский) ✱" at bounding box center [445, 182] width 477 height 13
click at [834, 64] on use at bounding box center [835, 66] width 10 height 10
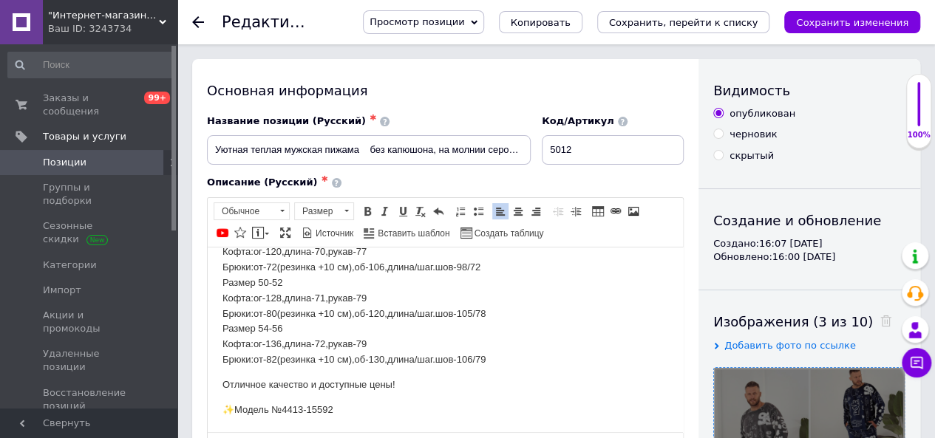
click at [835, 123] on div "опубликован черновик скрытый" at bounding box center [809, 134] width 192 height 55
drag, startPoint x: 511, startPoint y: 151, endPoint x: 557, endPoint y: 154, distance: 46.6
click at [557, 154] on div "Название позиции (Русский) ✱ Уютная теплая мужская пижама без капюшона, на молн…" at bounding box center [446, 139] width 488 height 61
click at [430, 149] on input "Уютная теплая мужская пижама без капюшона, на молнии серого цвета. Принт звезды." at bounding box center [369, 150] width 324 height 30
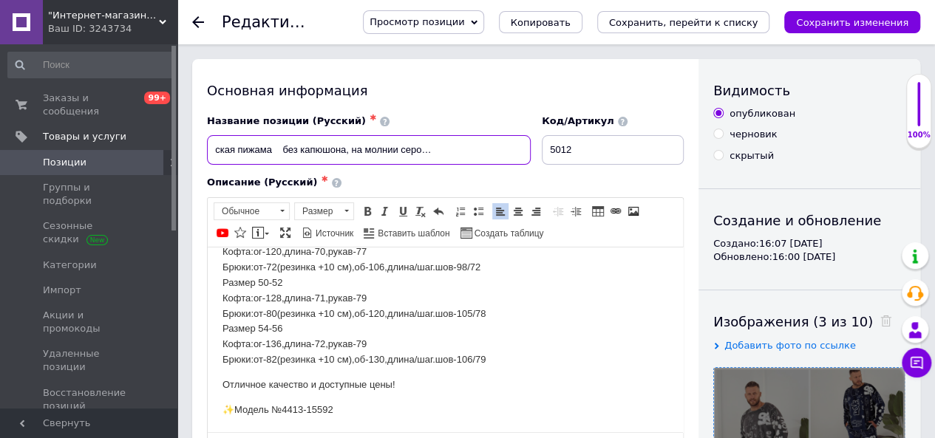
scroll to position [0, 127]
drag, startPoint x: 510, startPoint y: 150, endPoint x: 565, endPoint y: 151, distance: 55.4
click at [566, 151] on div "Название позиции (Русский) ✱ Уютная теплая мужская пижама без капюшона, на молн…" at bounding box center [446, 139] width 488 height 61
click at [525, 151] on input "Уютная теплая мужская пижама без капюшона, на молнии серого и синего цвета. При…" at bounding box center [369, 150] width 324 height 30
click at [522, 150] on input "Уютная теплая мужская пижама без капюшона, на молнии серого и синего цвета. При…" at bounding box center [369, 150] width 324 height 30
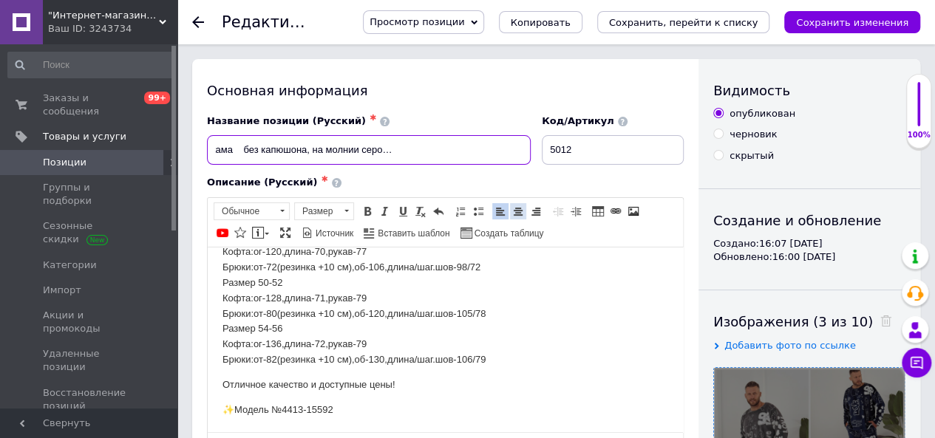
scroll to position [0, 132]
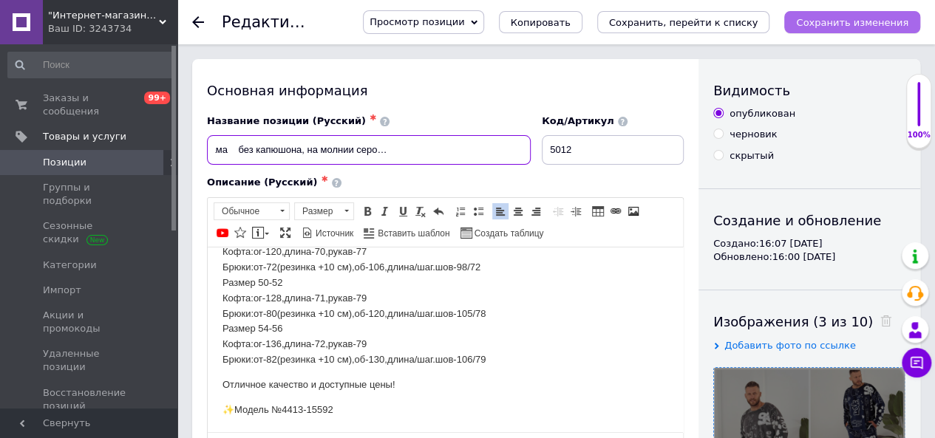
type input "Уютная теплая мужская пижама без капюшона, на молнии серого и синего цвета. При…"
click at [826, 22] on icon "Сохранить изменения" at bounding box center [852, 22] width 112 height 11
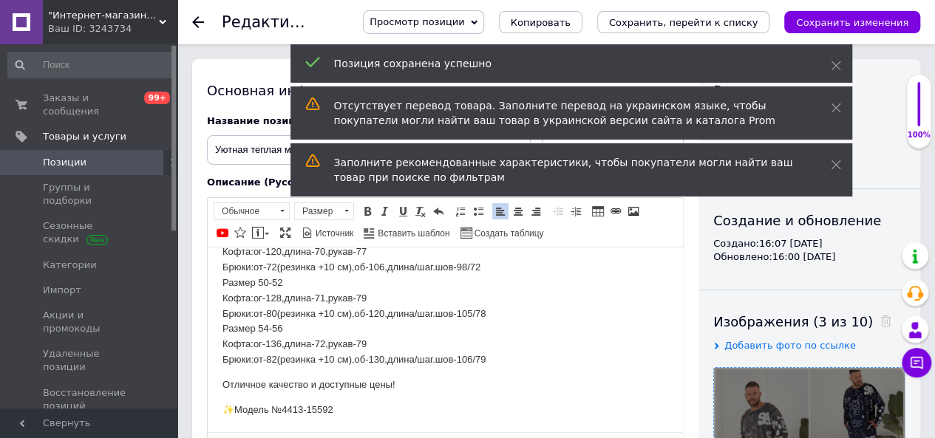
click at [612, 345] on p "Замеры: Размер 46-48 Кофта:ог-120,длина-70,рукав-77 Брюки:от-72(резинка +10 см)…" at bounding box center [445, 291] width 446 height 154
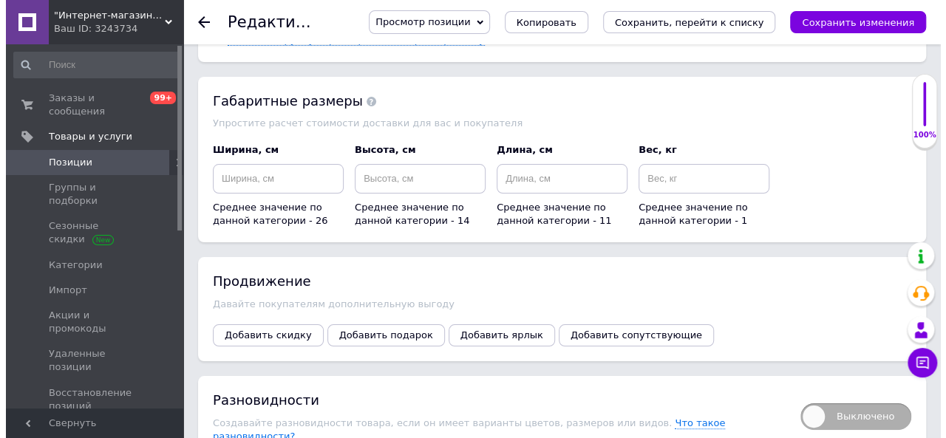
scroll to position [2660, 0]
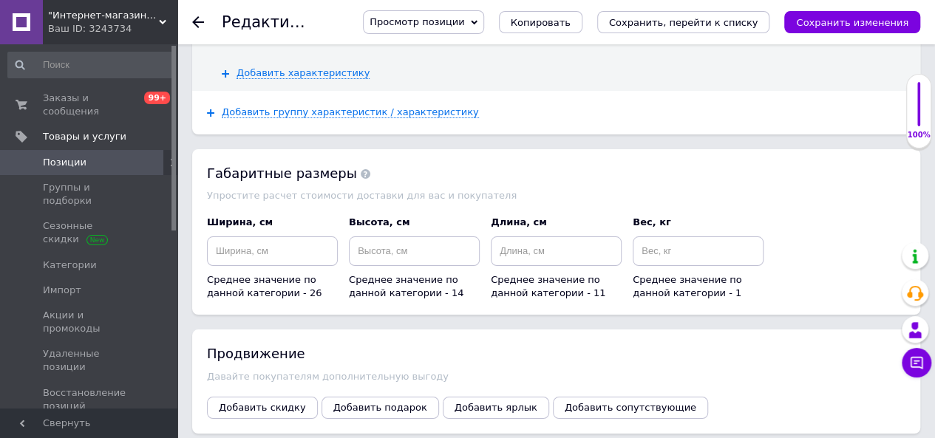
click at [202, 210] on div "Ширина, см Среднее значение по данной категории - 26" at bounding box center [273, 258] width 142 height 96
click at [248, 216] on div "Ширина, см Среднее значение по данной категории - 26" at bounding box center [272, 258] width 131 height 85
click at [232, 236] on input at bounding box center [272, 251] width 131 height 30
click at [235, 236] on input at bounding box center [272, 251] width 131 height 30
type input "33"
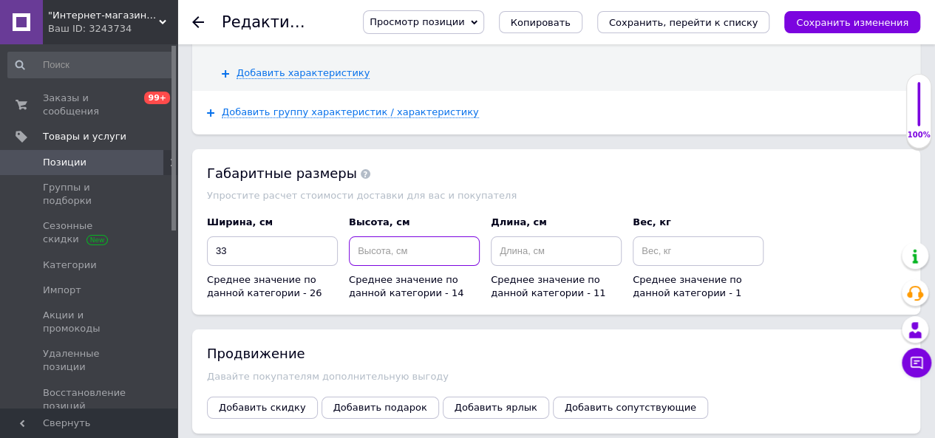
click at [399, 236] on input at bounding box center [414, 251] width 131 height 30
type input "22"
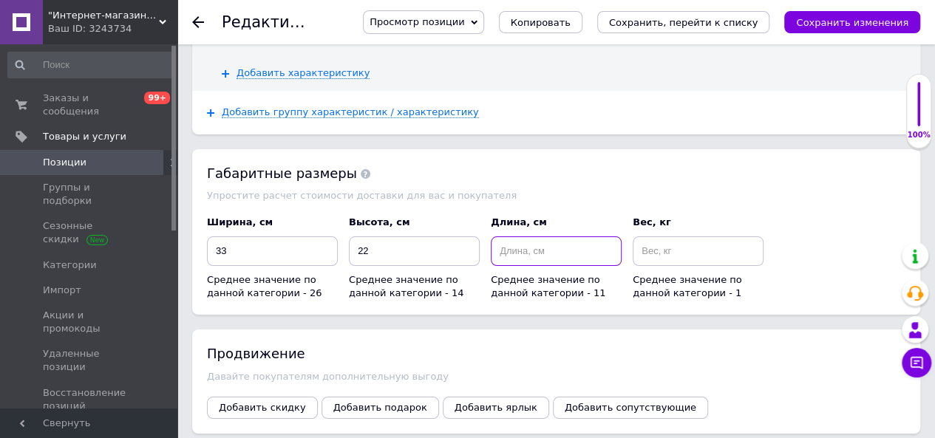
click at [550, 236] on input at bounding box center [556, 251] width 131 height 30
type input "11"
click at [647, 236] on input at bounding box center [697, 251] width 131 height 30
type input "2"
click at [471, 402] on span "Добавить ярлык" at bounding box center [495, 407] width 83 height 11
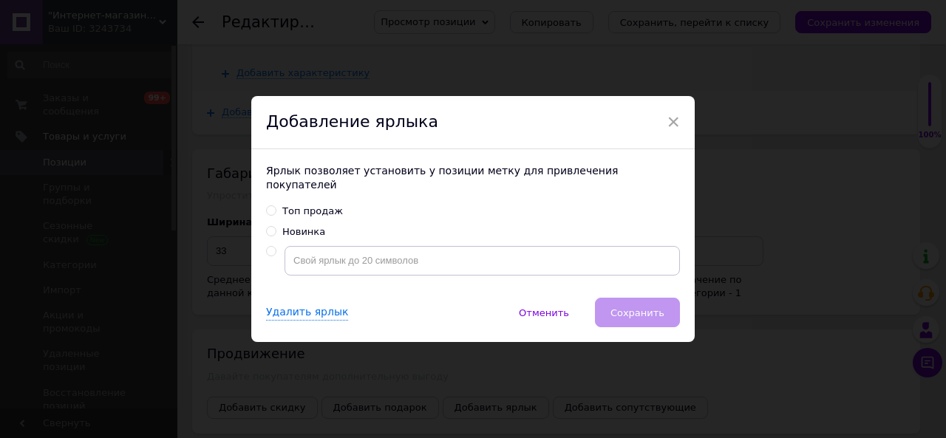
click at [276, 225] on label "Новинка" at bounding box center [295, 231] width 59 height 13
click at [276, 226] on input "Новинка" at bounding box center [271, 231] width 10 height 10
radio input "true"
click at [649, 307] on span "Сохранить" at bounding box center [637, 312] width 54 height 11
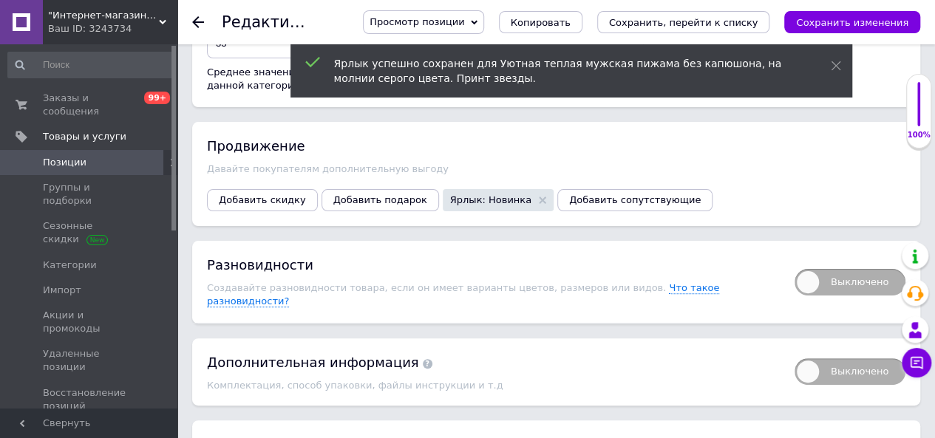
scroll to position [2881, 0]
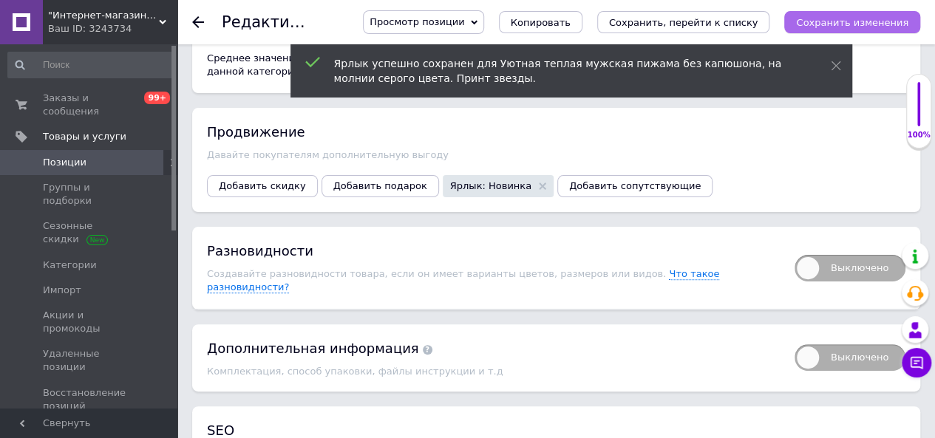
click at [847, 21] on icon "Сохранить изменения" at bounding box center [852, 22] width 112 height 11
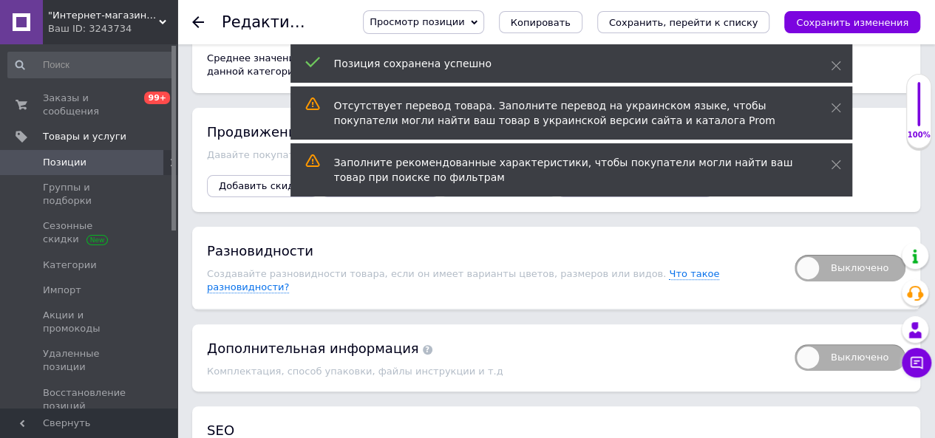
click at [872, 255] on span "Выключено" at bounding box center [849, 268] width 111 height 27
click at [794, 245] on input "Выключено" at bounding box center [790, 250] width 10 height 10
checkbox input "true"
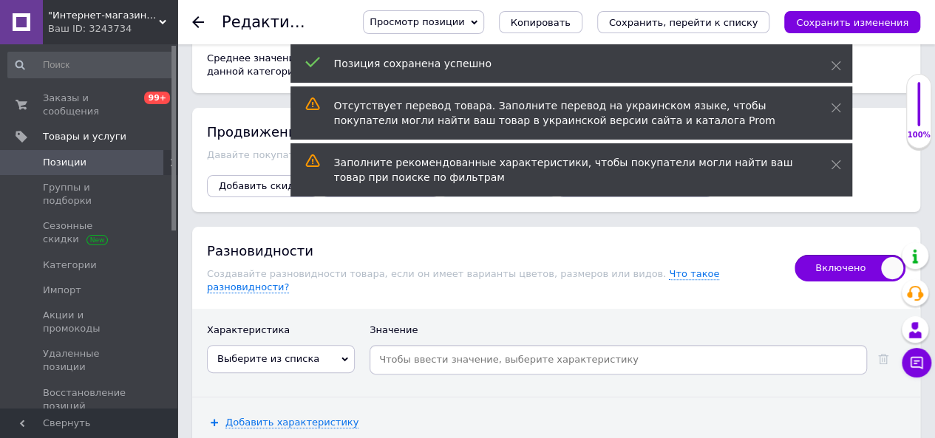
click at [334, 345] on span "Выберите из списка" at bounding box center [281, 359] width 148 height 28
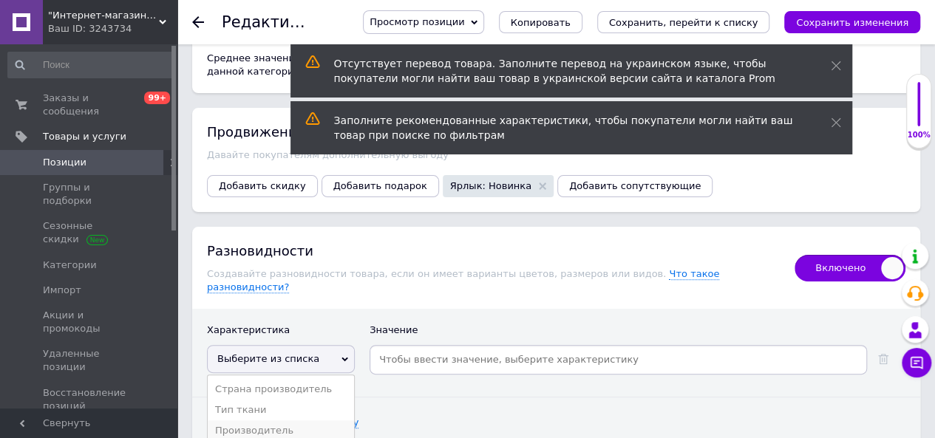
scroll to position [2955, 0]
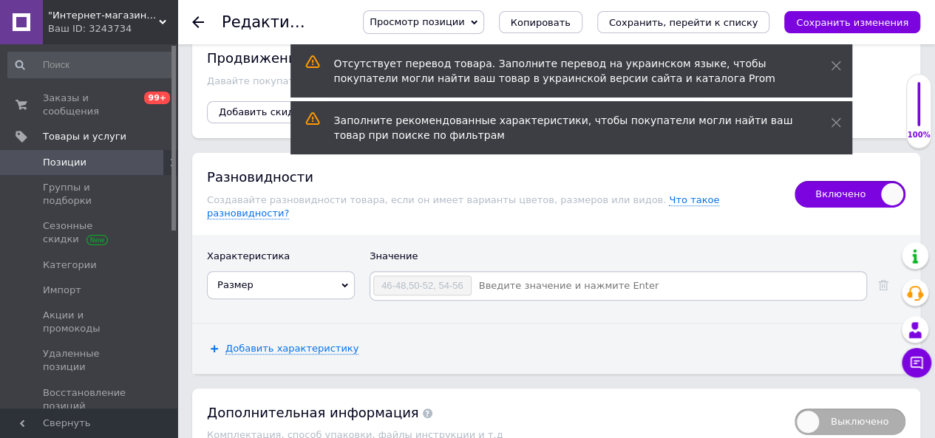
click at [489, 275] on input at bounding box center [668, 286] width 392 height 22
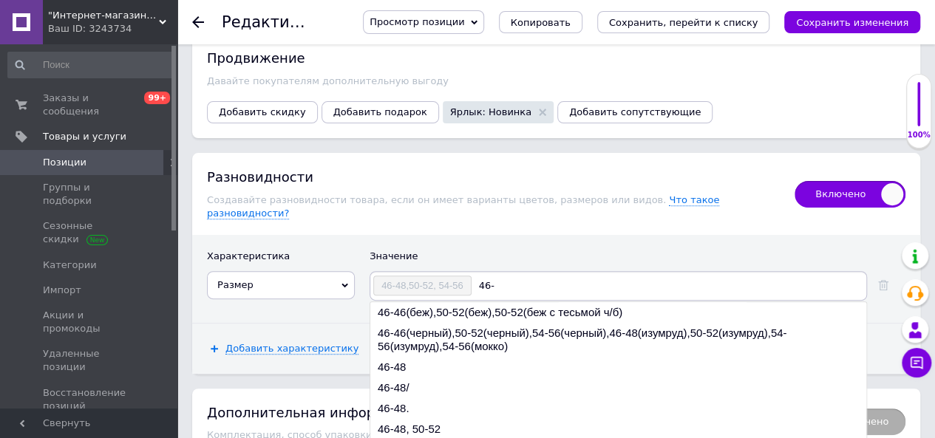
type input "46-"
click at [469, 235] on div "Характеристика Значение Размер Страна производитель Тип ткани Производитель Сез…" at bounding box center [556, 278] width 728 height 87
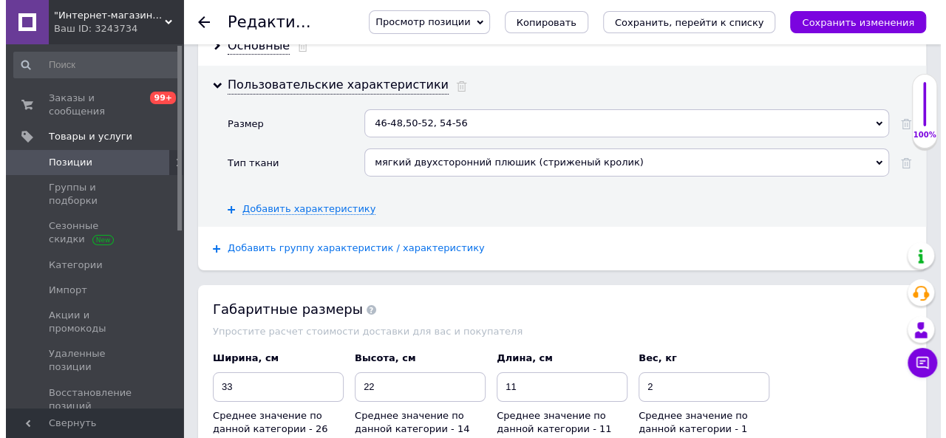
scroll to position [2438, 0]
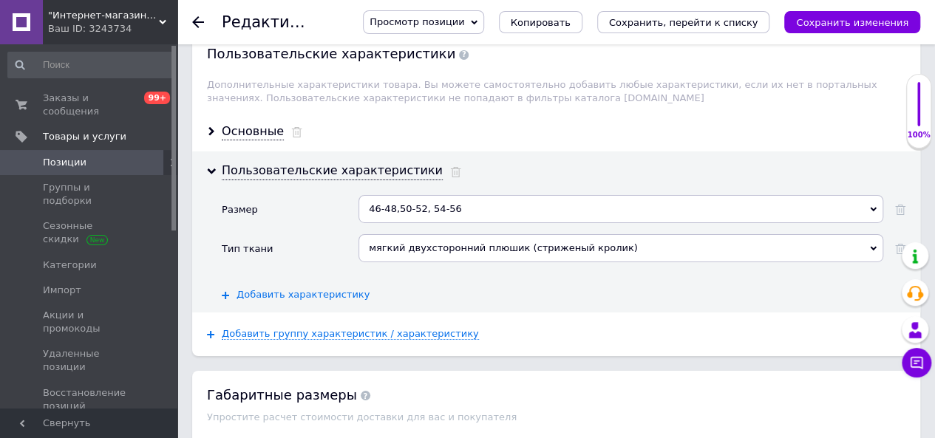
click at [312, 289] on span "Добавить характеристику" at bounding box center [302, 295] width 133 height 12
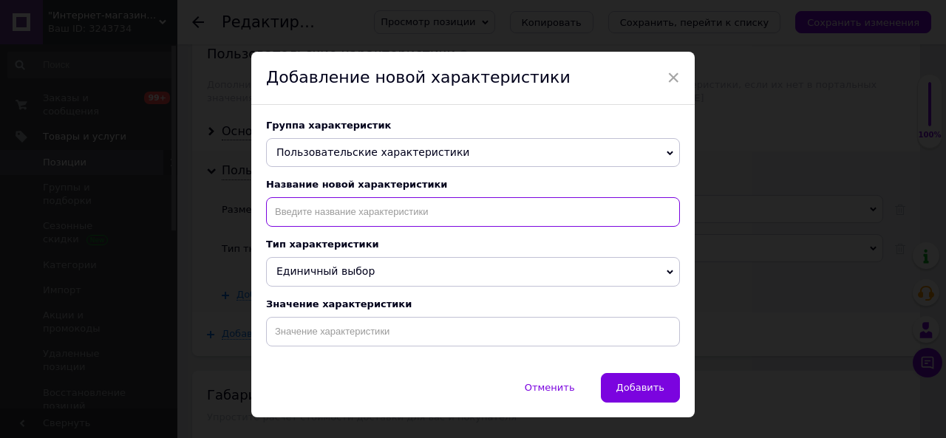
click at [293, 218] on input at bounding box center [473, 212] width 414 height 30
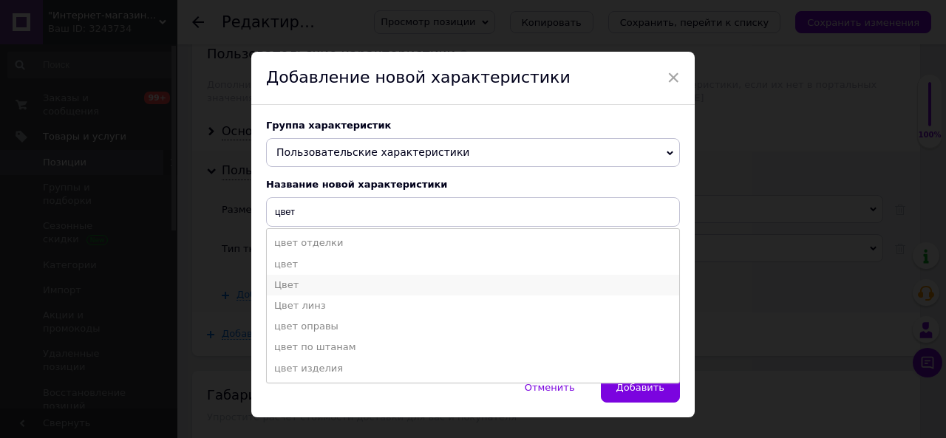
click at [285, 286] on li "Цвет" at bounding box center [473, 285] width 412 height 21
type input "Цвет"
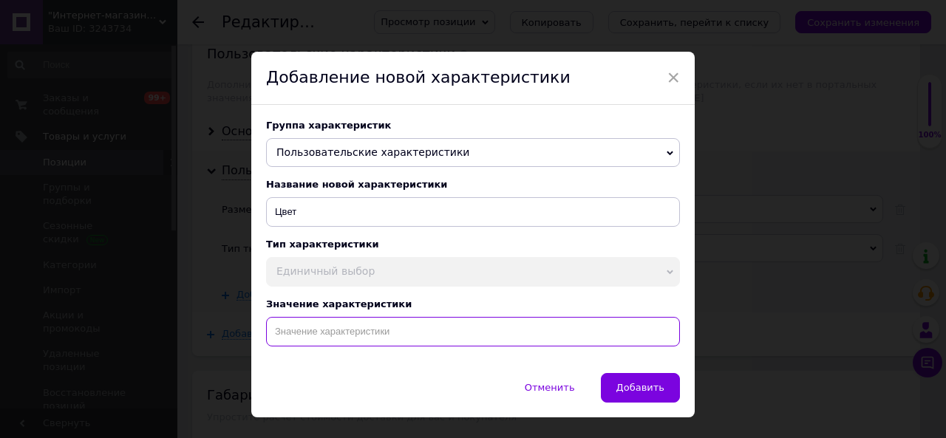
drag, startPoint x: 303, startPoint y: 333, endPoint x: 291, endPoint y: 336, distance: 12.2
click at [301, 335] on input at bounding box center [473, 332] width 414 height 30
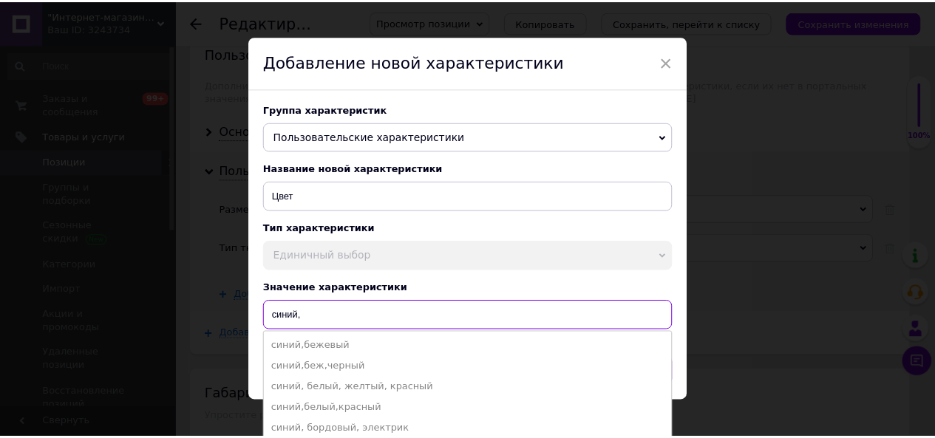
scroll to position [4, 0]
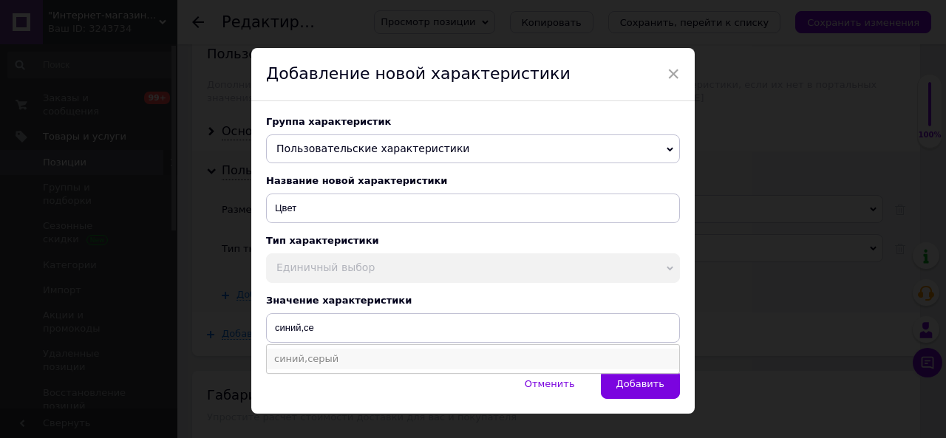
click at [321, 362] on li "синий,серый" at bounding box center [473, 359] width 412 height 21
type input "синий,серый"
click at [632, 382] on span "Добавить" at bounding box center [640, 383] width 48 height 11
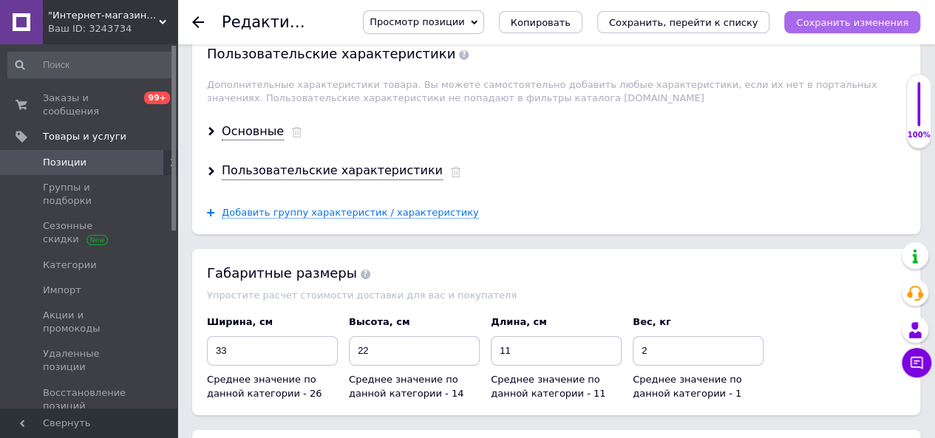
click at [833, 24] on icon "Сохранить изменения" at bounding box center [852, 22] width 112 height 11
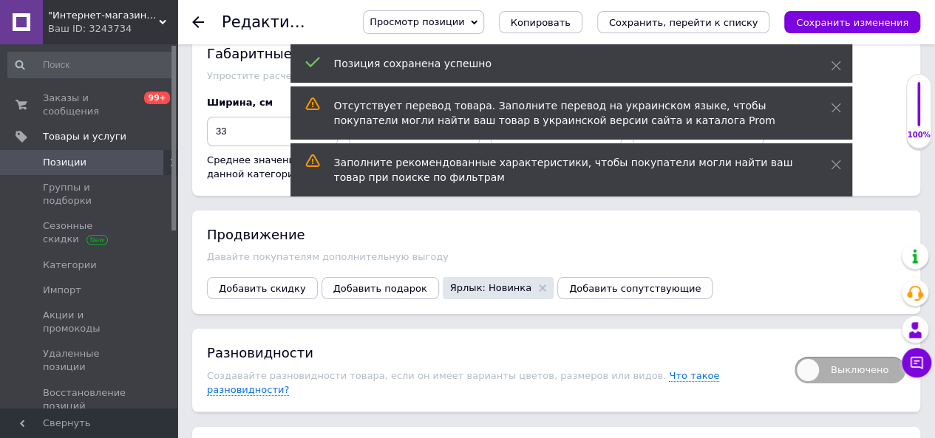
scroll to position [2660, 0]
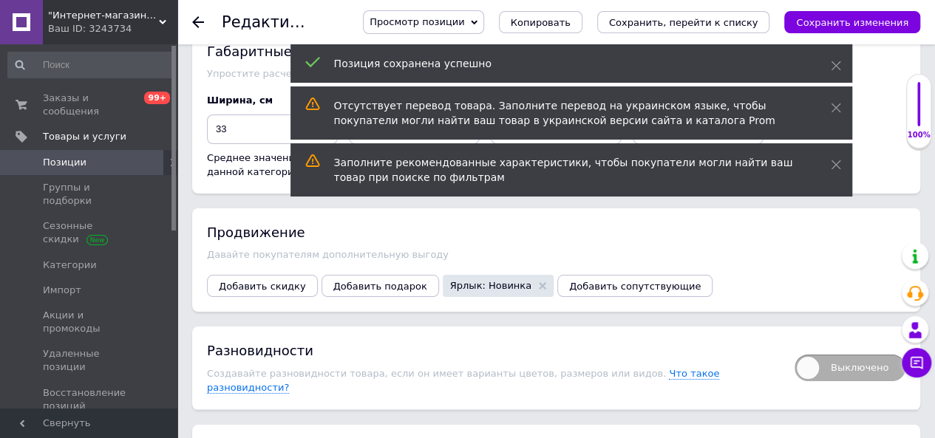
click at [864, 355] on span "Выключено" at bounding box center [849, 368] width 111 height 27
click at [794, 345] on input "Выключено" at bounding box center [790, 350] width 10 height 10
checkbox input "true"
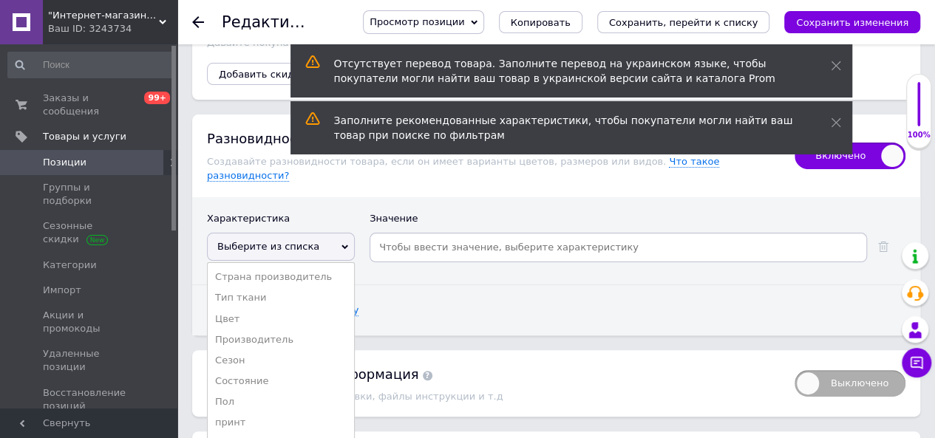
scroll to position [2955, 0]
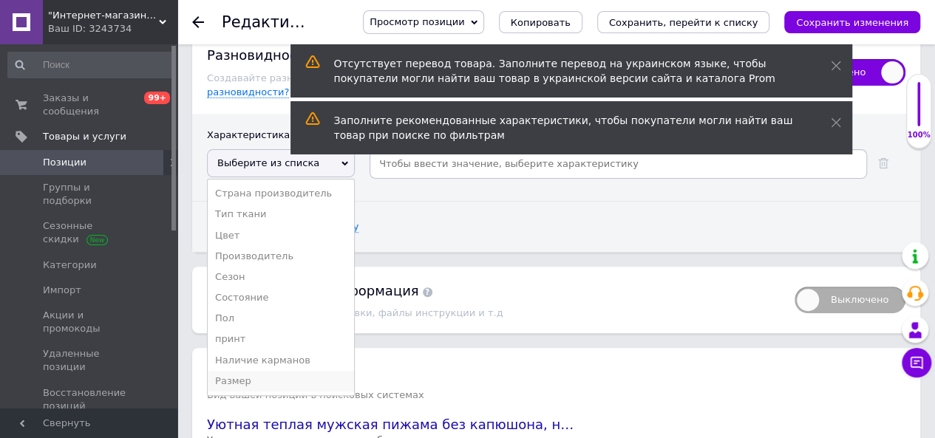
click at [259, 371] on li "Размер" at bounding box center [281, 381] width 146 height 21
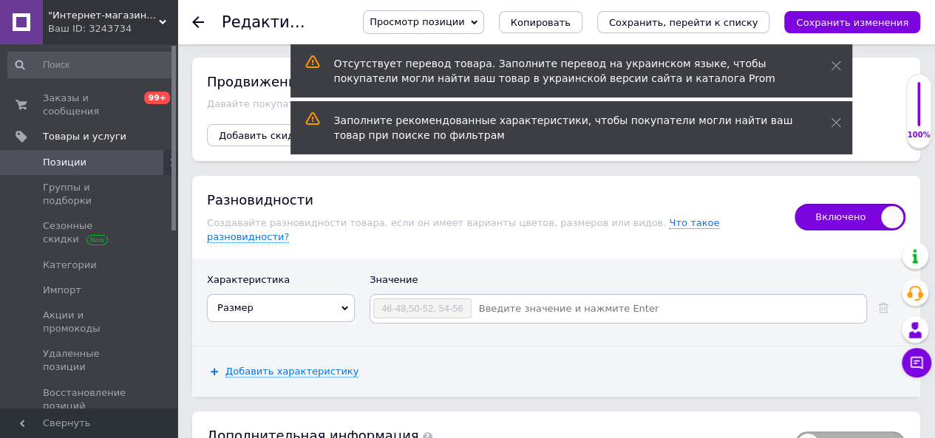
scroll to position [2807, 0]
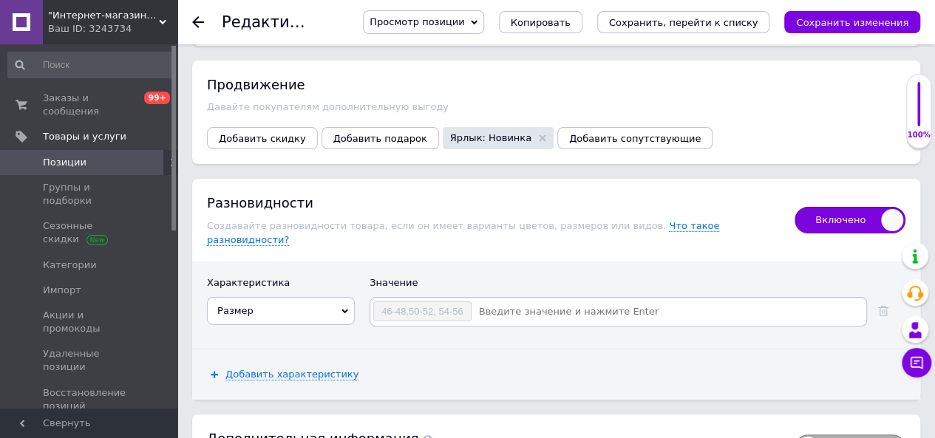
click at [494, 301] on input at bounding box center [668, 312] width 392 height 22
type input "46-48"
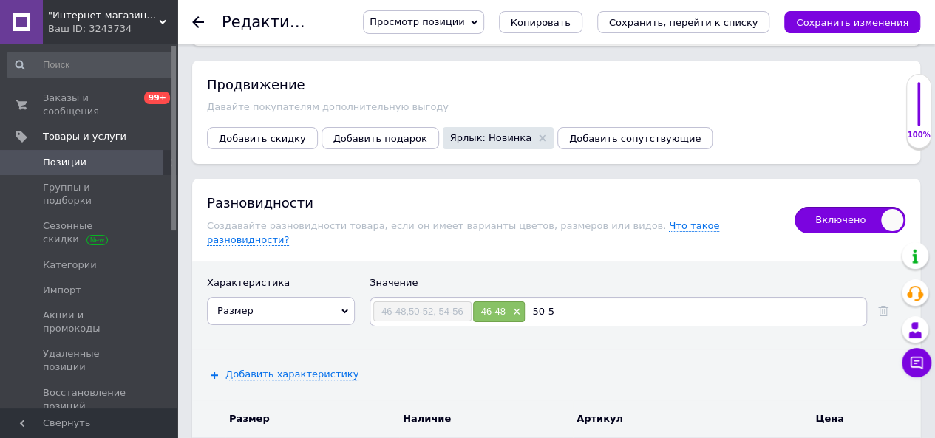
type input "50-52"
type input "6"
type input "54-56"
click at [315, 369] on span "Добавить характеристику" at bounding box center [291, 375] width 133 height 12
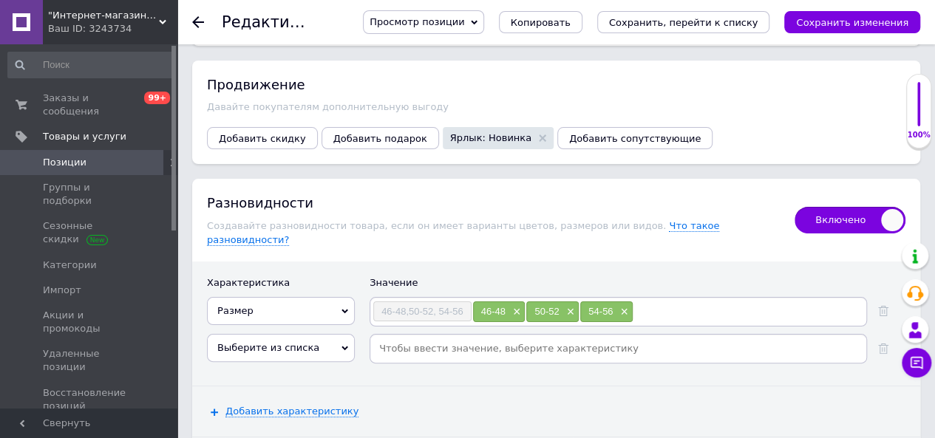
click at [323, 334] on span "Выберите из списка" at bounding box center [281, 348] width 148 height 28
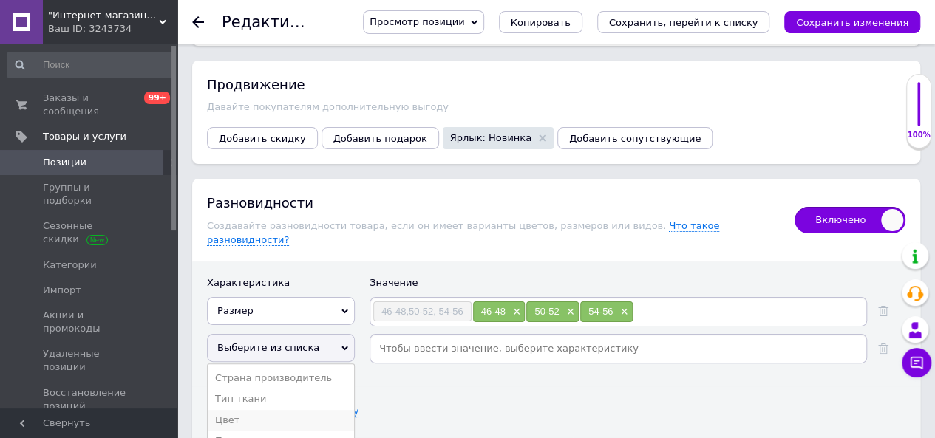
click at [276, 410] on li "Цвет" at bounding box center [281, 420] width 146 height 21
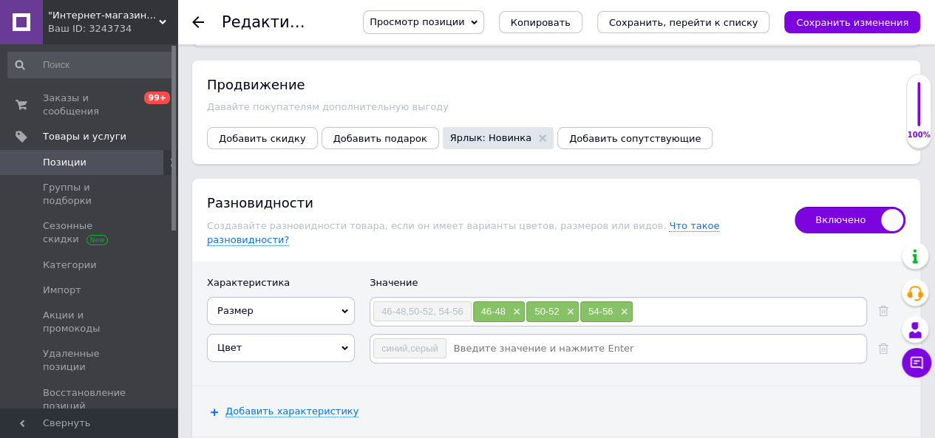
click at [468, 338] on input at bounding box center [655, 349] width 417 height 22
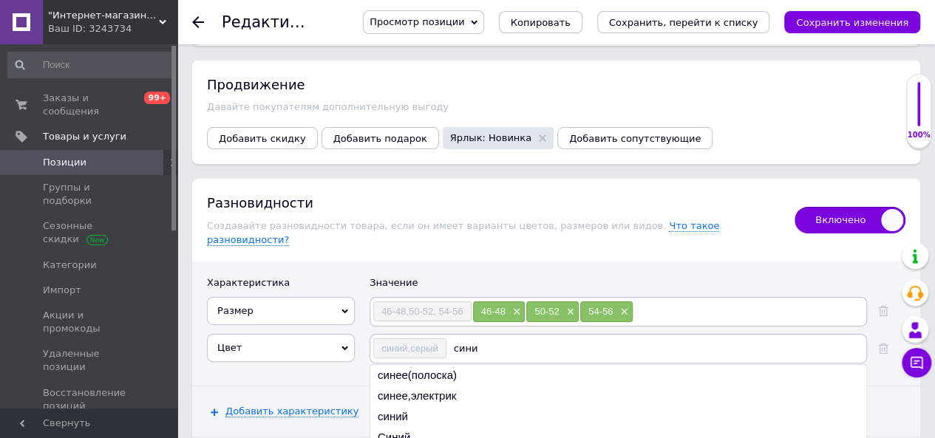
type input "синий"
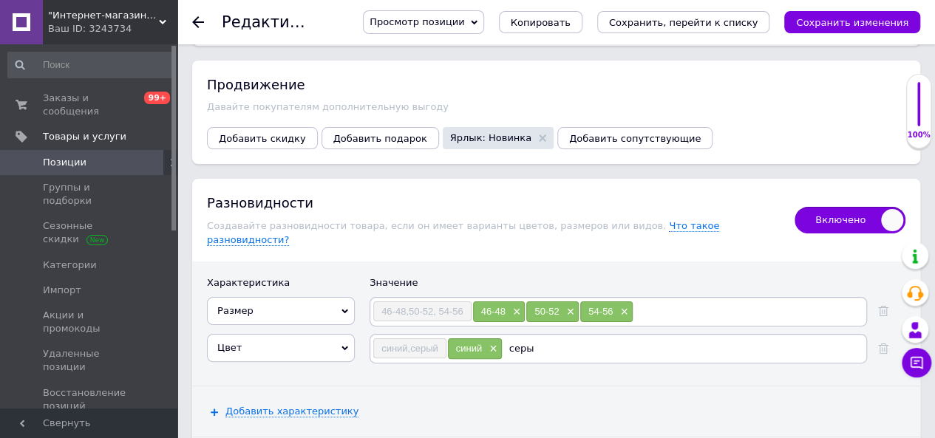
type input "серый"
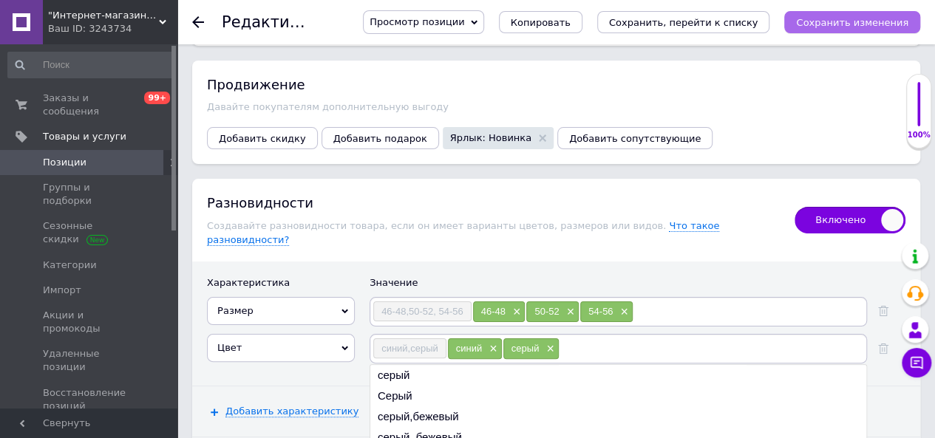
click at [842, 23] on icon "Сохранить изменения" at bounding box center [852, 22] width 112 height 11
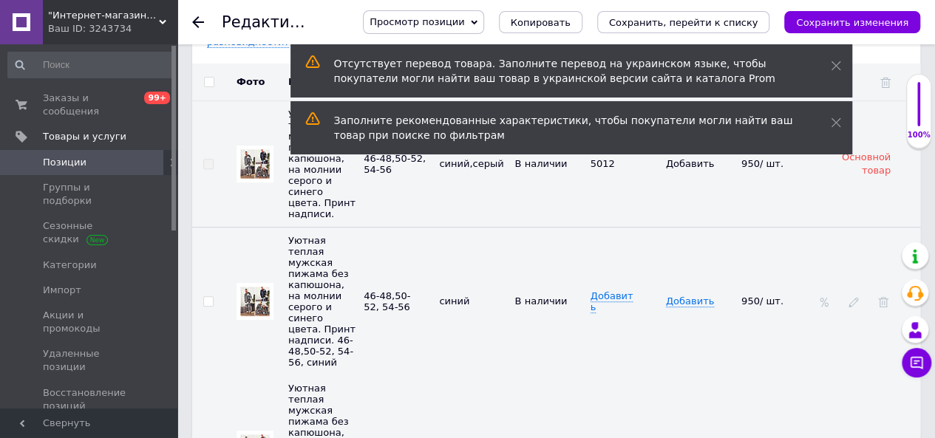
scroll to position [3029, 0]
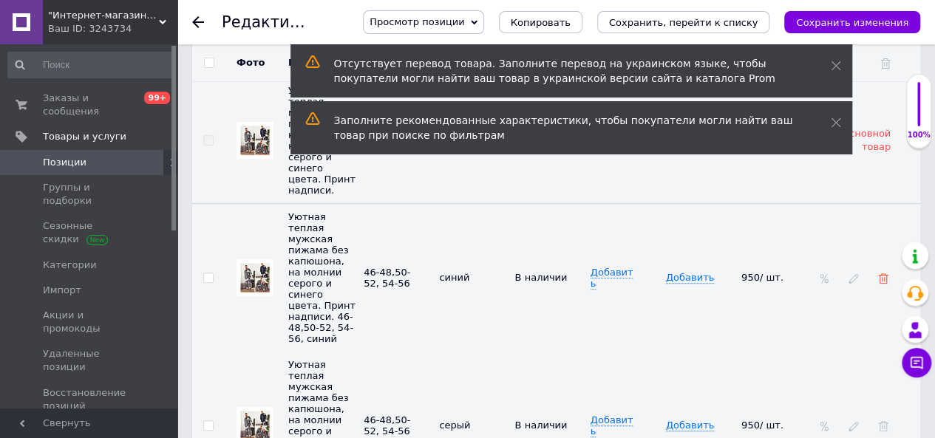
click at [887, 273] on icon at bounding box center [883, 278] width 10 height 10
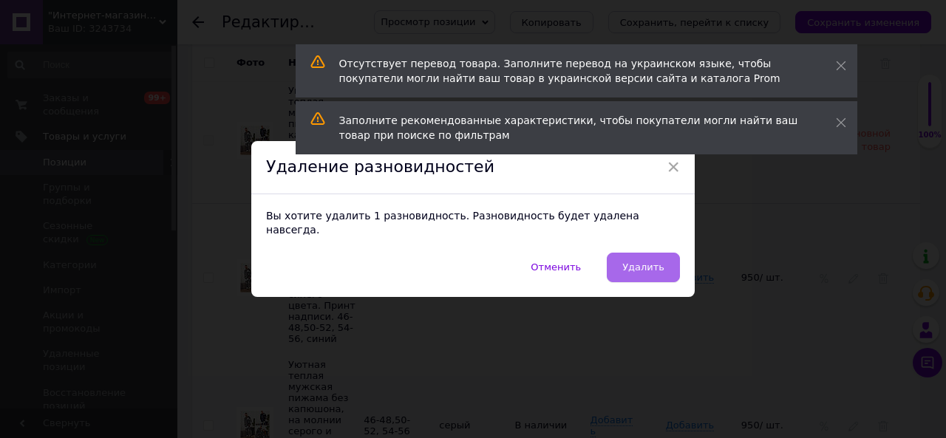
click at [652, 262] on span "Удалить" at bounding box center [643, 267] width 42 height 11
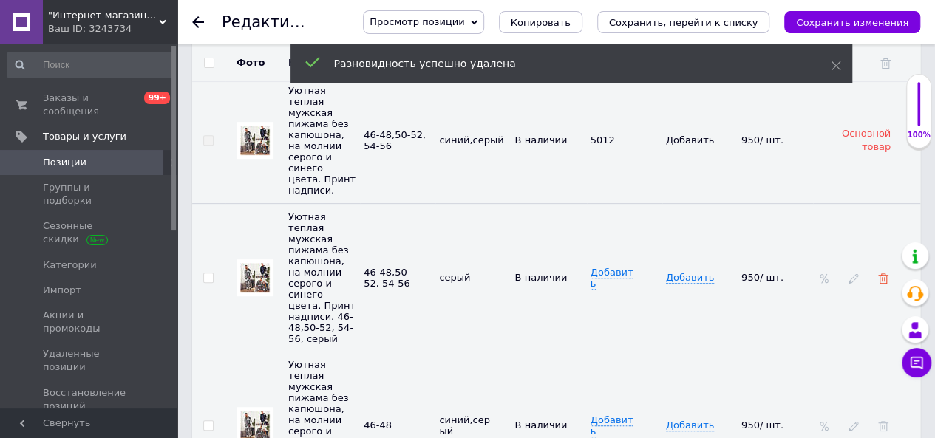
click at [882, 273] on icon at bounding box center [883, 278] width 10 height 10
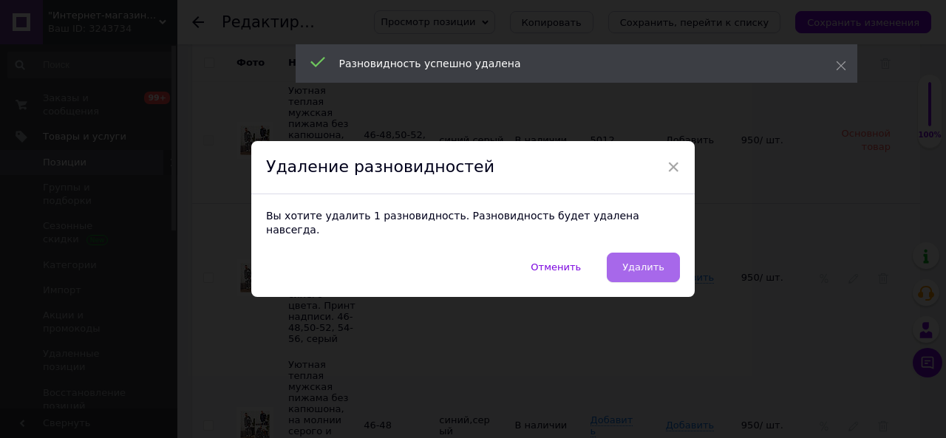
click at [656, 262] on span "Удалить" at bounding box center [643, 267] width 42 height 11
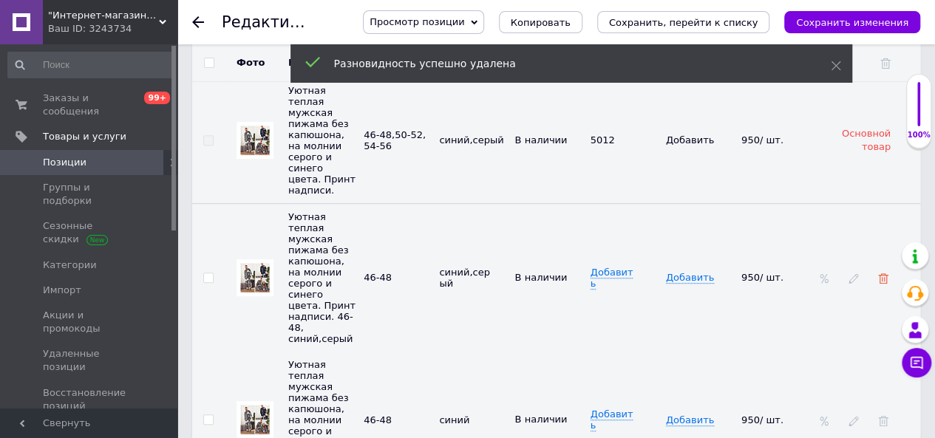
click at [884, 273] on use at bounding box center [883, 278] width 10 height 10
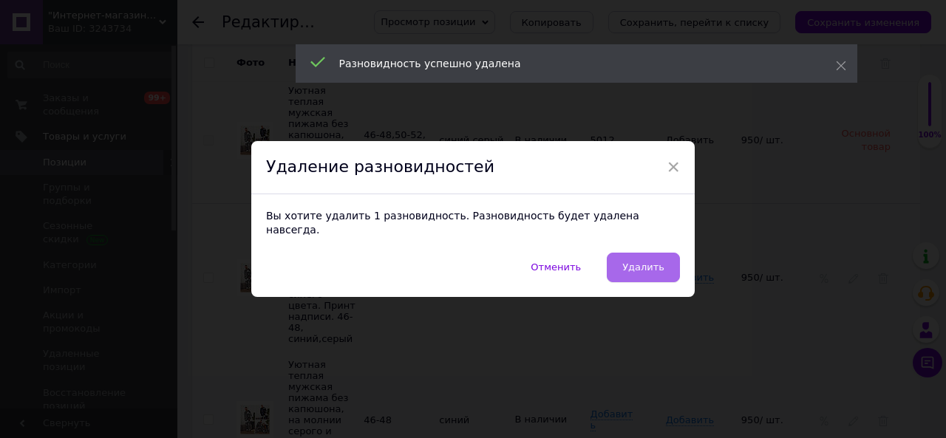
click at [635, 262] on span "Удалить" at bounding box center [643, 267] width 42 height 11
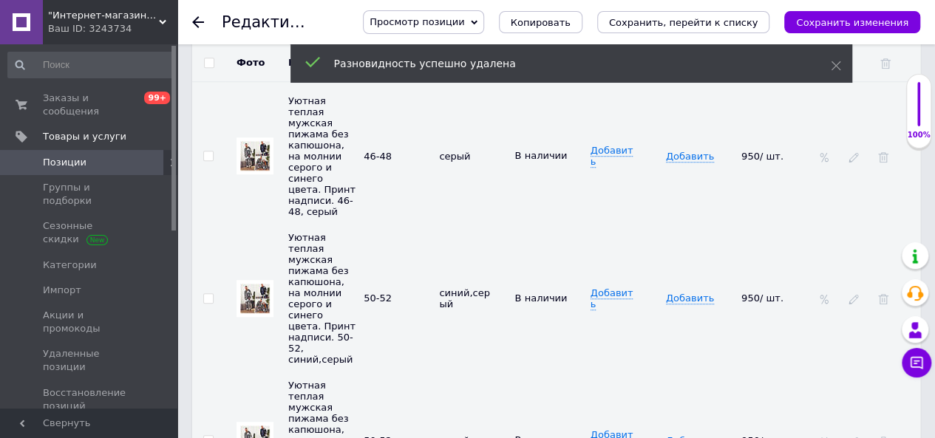
scroll to position [3325, 0]
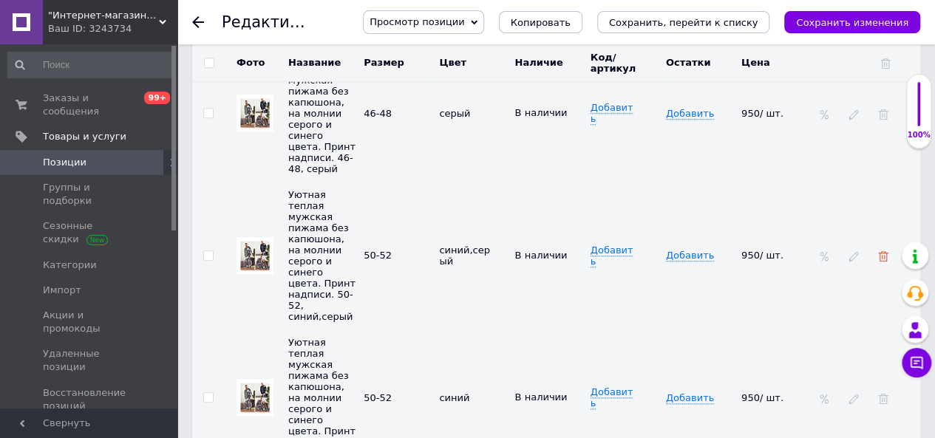
click at [882, 251] on icon at bounding box center [883, 256] width 10 height 10
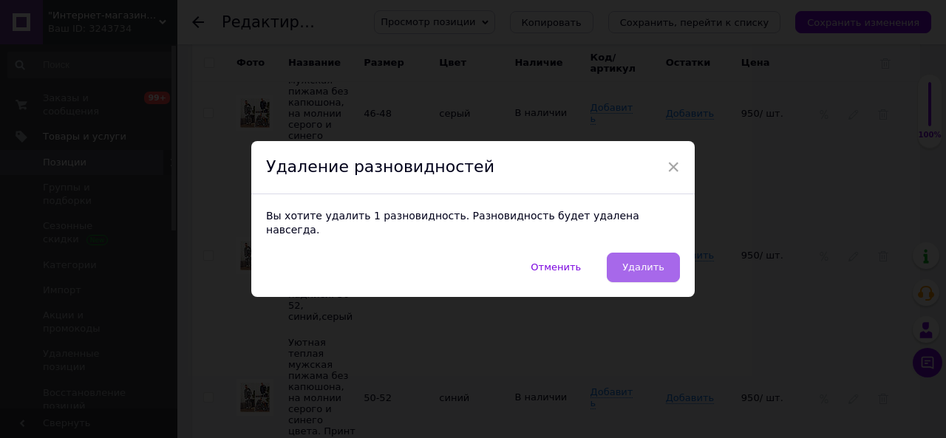
click at [647, 262] on span "Удалить" at bounding box center [643, 267] width 42 height 11
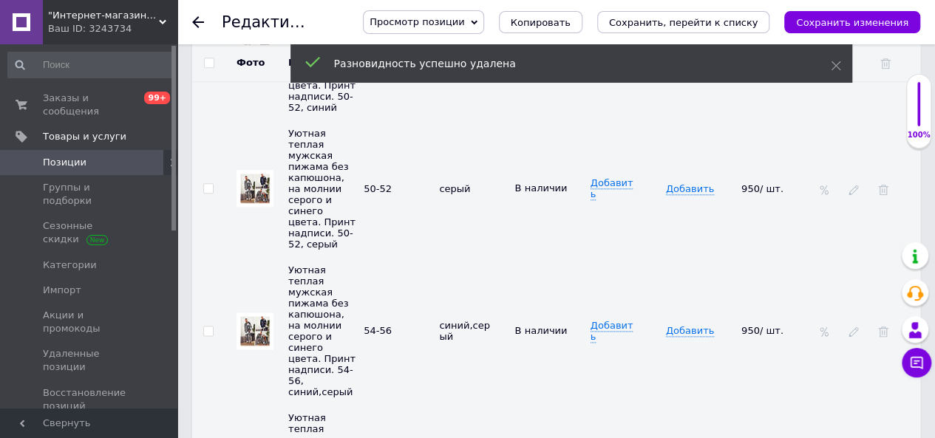
scroll to position [3546, 0]
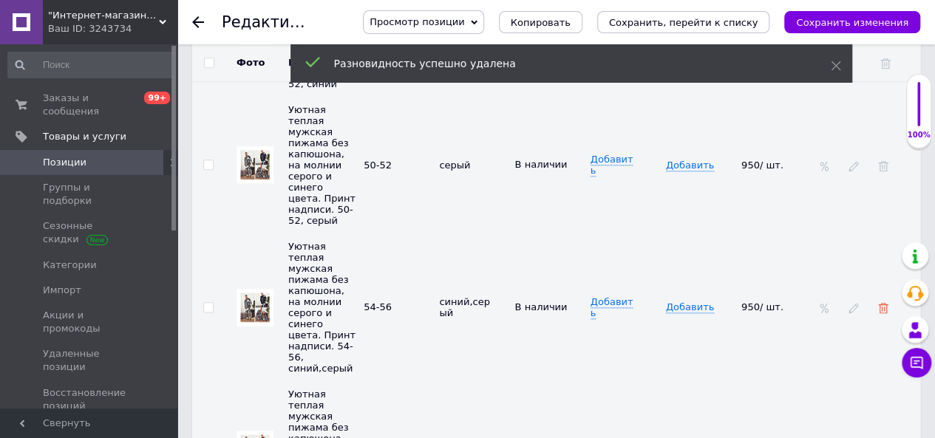
click at [881, 303] on icon at bounding box center [883, 308] width 10 height 10
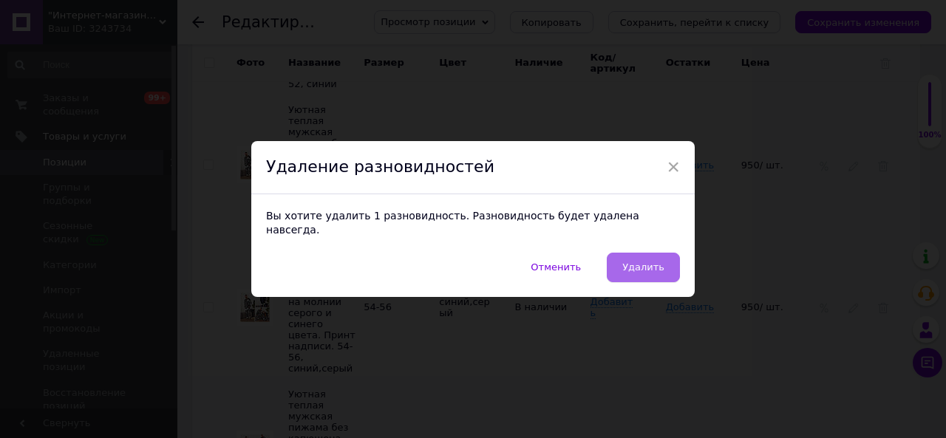
click at [656, 253] on button "Удалить" at bounding box center [643, 268] width 73 height 30
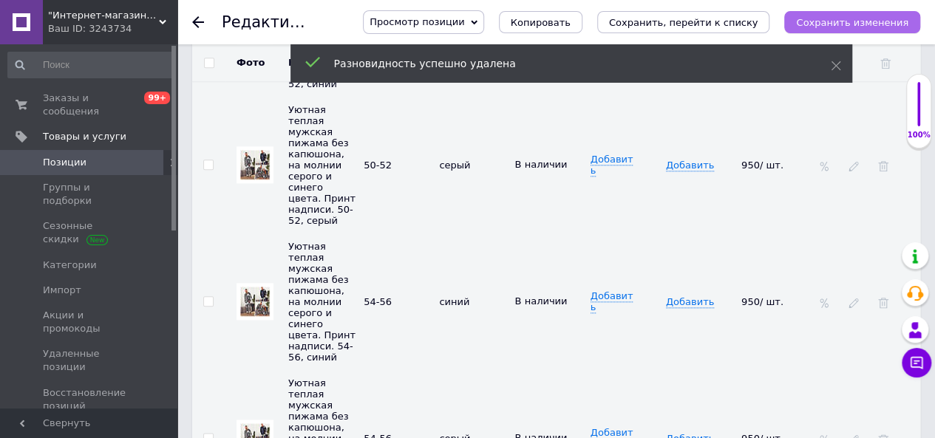
click at [851, 22] on icon "Сохранить изменения" at bounding box center [852, 22] width 112 height 11
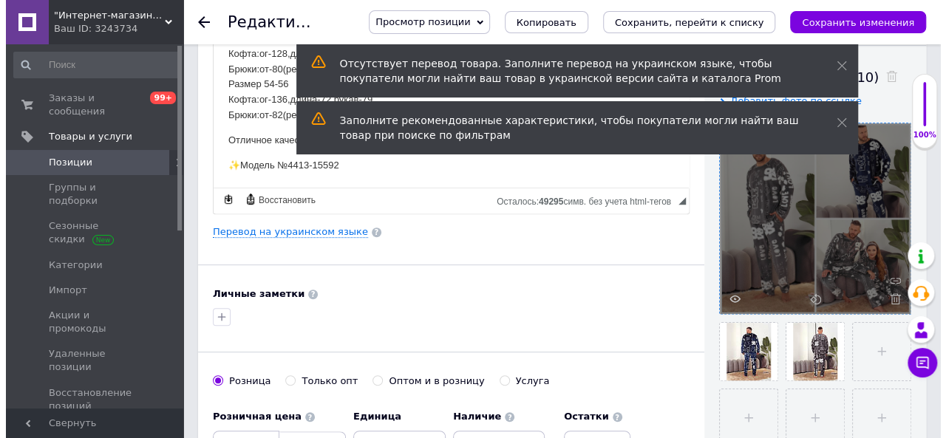
scroll to position [222, 0]
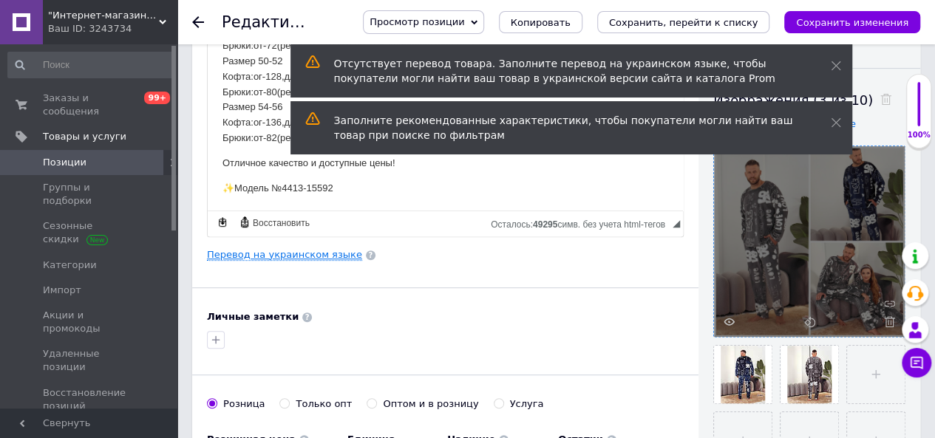
click at [262, 254] on link "Перевод на украинском языке" at bounding box center [284, 255] width 155 height 12
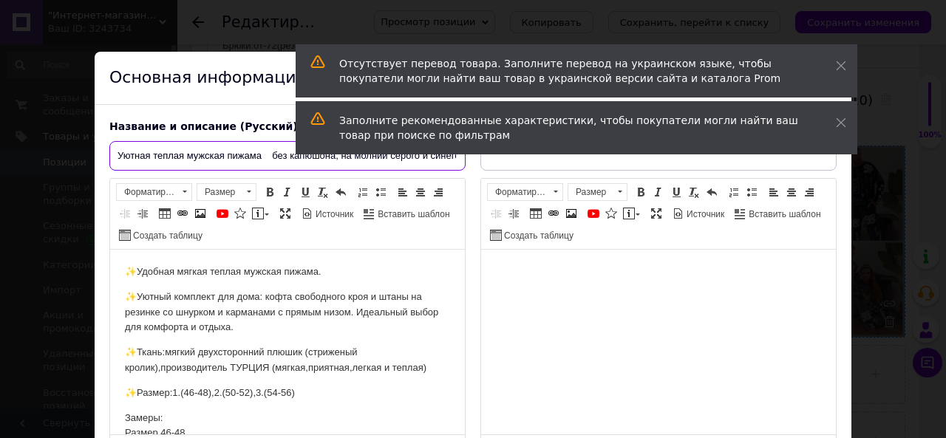
scroll to position [0, 108]
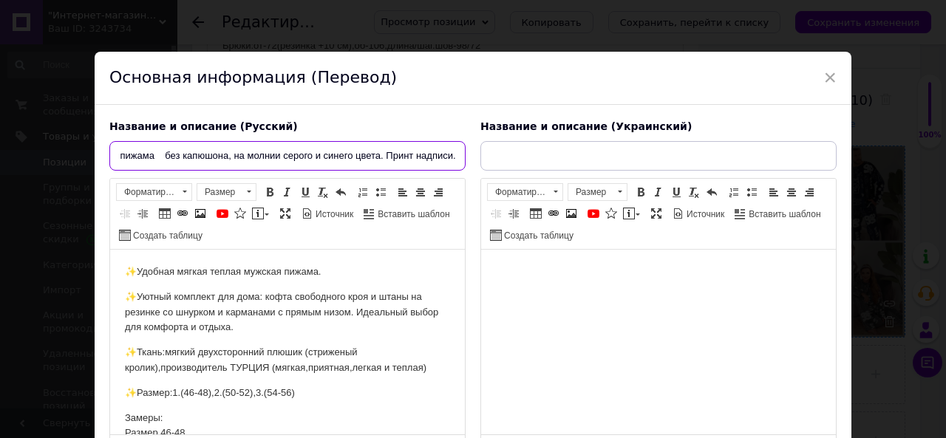
drag, startPoint x: 111, startPoint y: 154, endPoint x: 520, endPoint y: 161, distance: 409.4
click at [520, 161] on div "Название и описание (Русский) Уютная теплая мужская пижама без капюшона, на мол…" at bounding box center [473, 290] width 742 height 357
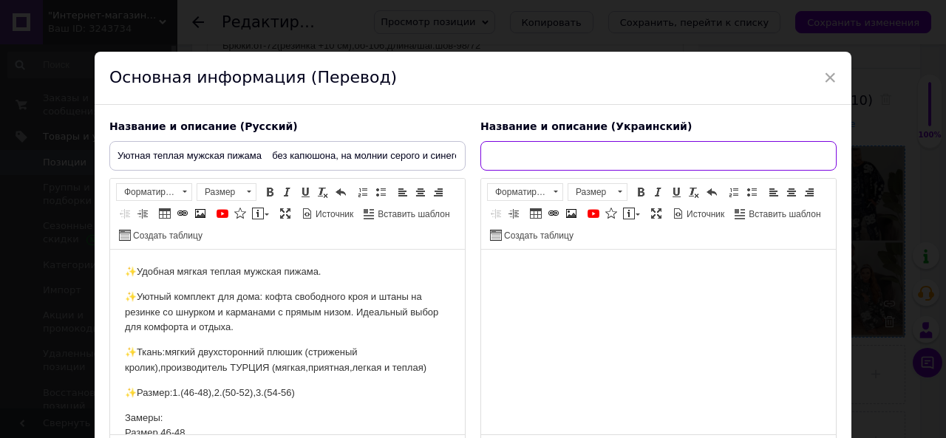
click at [511, 165] on input "text" at bounding box center [658, 156] width 356 height 30
paste input "Затишна тепла чоловіча піжама без каптуру, на блискавці сірого та синього кольо…"
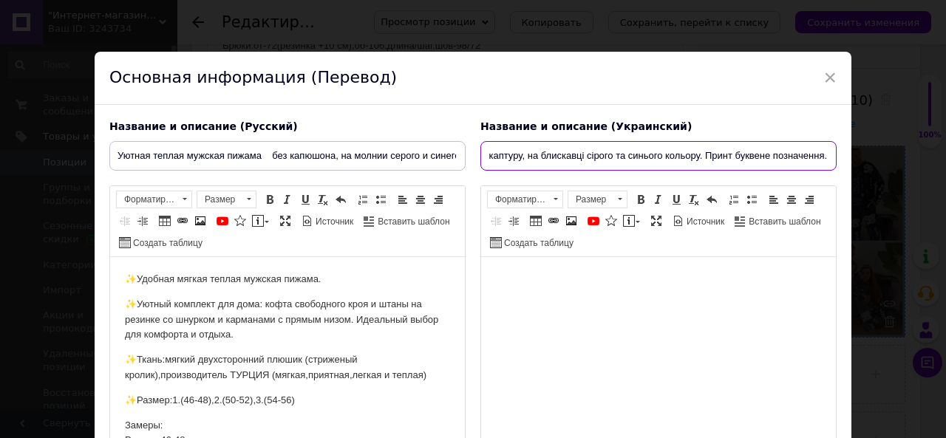
click at [494, 151] on input "Затишна тепла чоловіча піжама без каптуру, на блискавці сірого та синього кольо…" at bounding box center [658, 156] width 356 height 30
type input "Затишна тепла чоловіча піжама без каптуру, на блискавці сірого та синього кольо…"
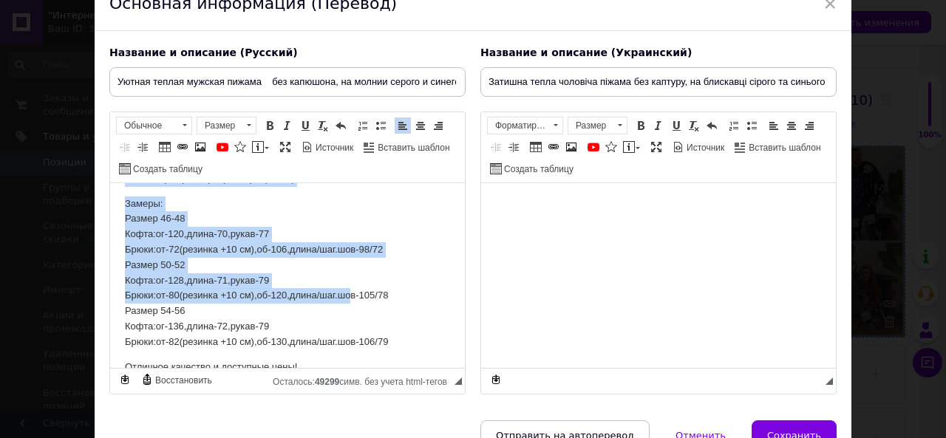
scroll to position [194, 0]
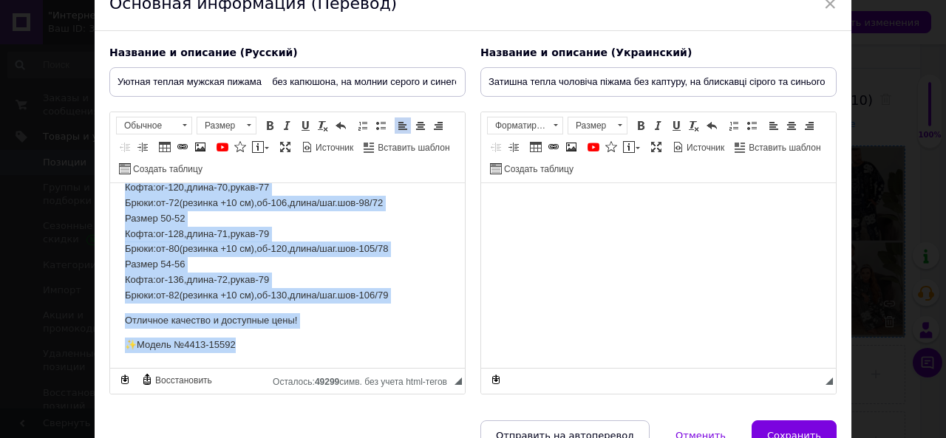
drag, startPoint x: 121, startPoint y: 202, endPoint x: 393, endPoint y: 349, distance: 308.7
click at [393, 349] on html "✨Удобная мягкая теплая мужская пижама. ✨Уютный комплект для дома: кофта свободн…" at bounding box center [287, 178] width 355 height 379
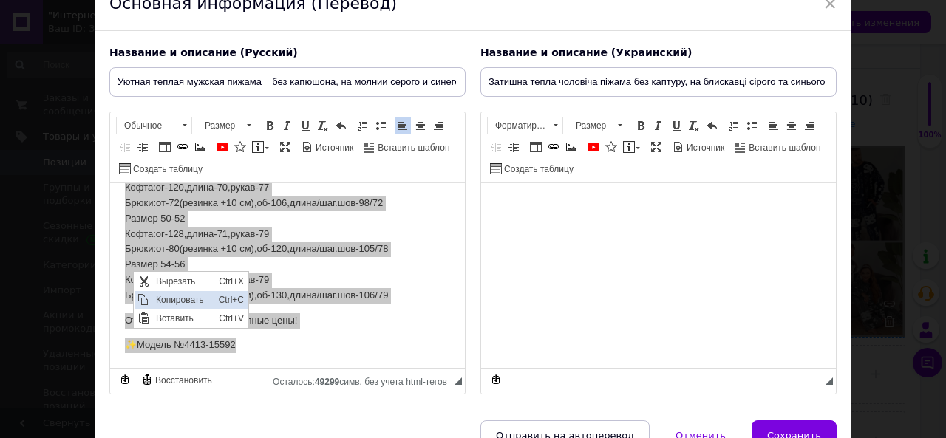
click at [184, 303] on span "Копировать" at bounding box center [183, 299] width 63 height 18
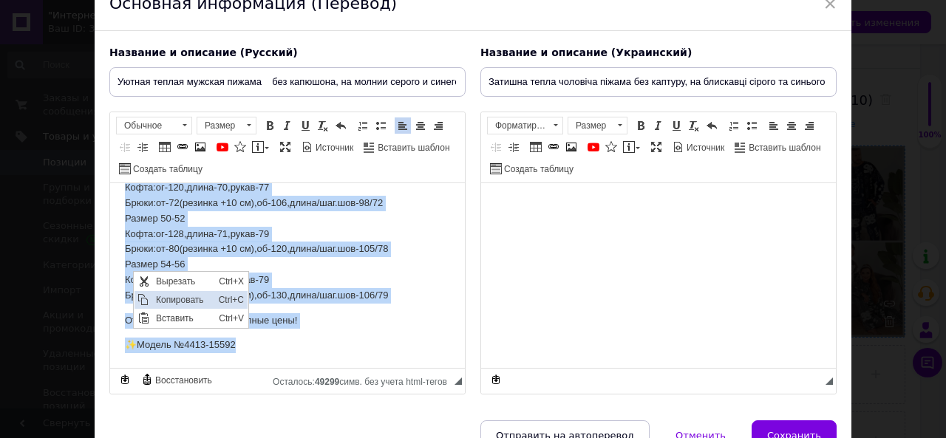
copy body "✨Loremip dolors ametco adipisc elitse. ✨Doeius temporin utl etdo: magna aliquae…"
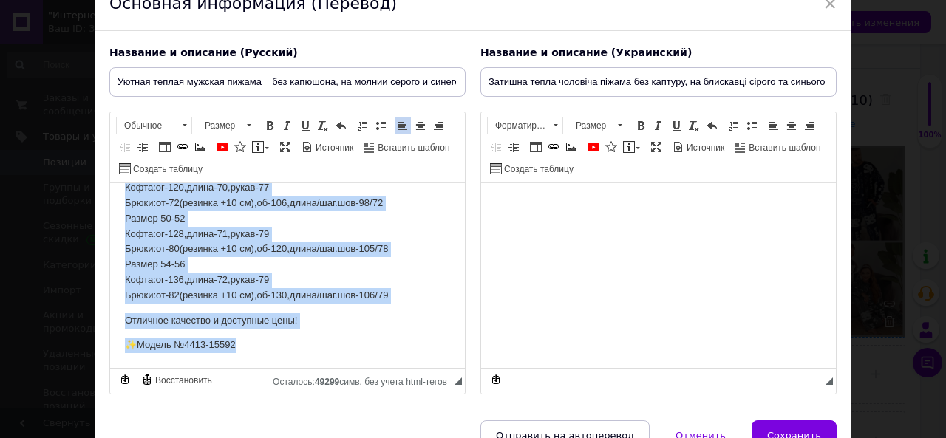
scroll to position [180, 0]
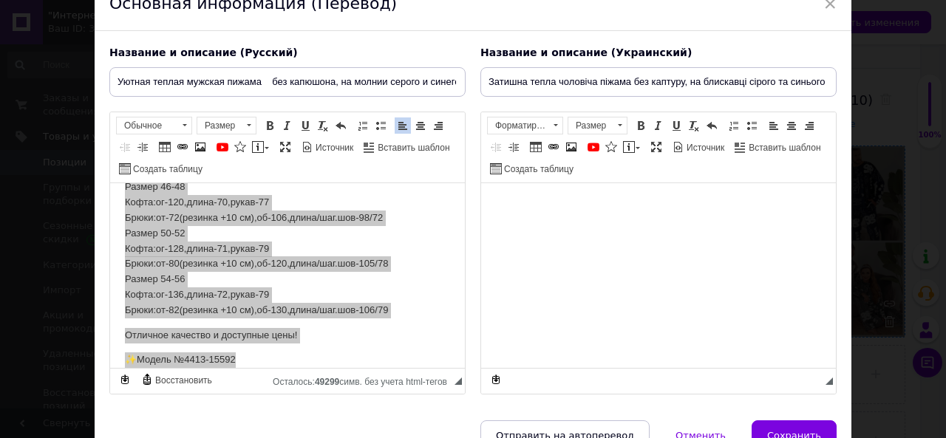
click at [513, 208] on body "Визуальный текстовый редактор, 63BA42B8-0511-4E30-B803-957B16153C72" at bounding box center [658, 206] width 325 height 16
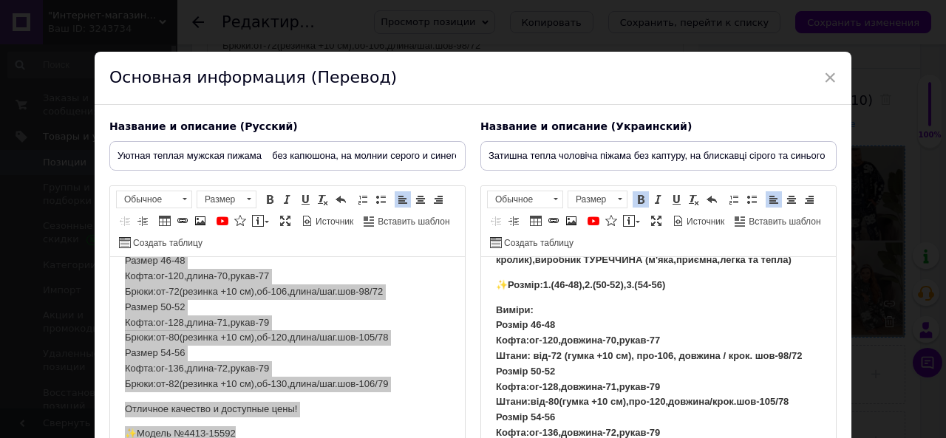
scroll to position [148, 0]
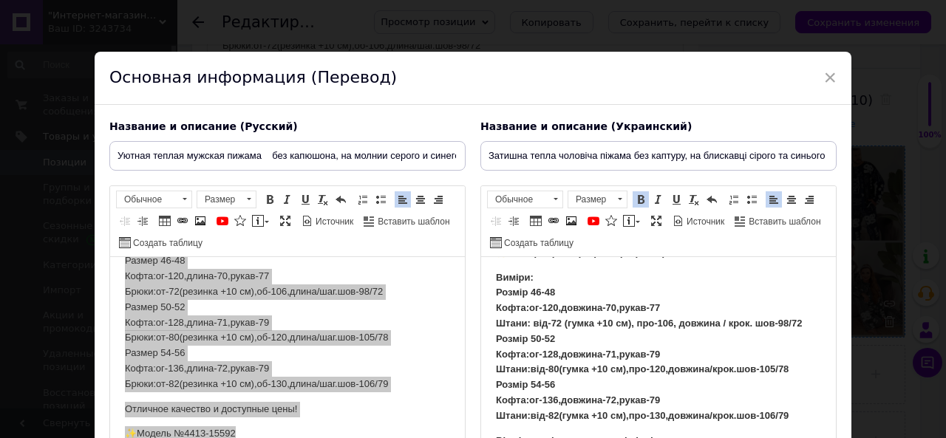
click at [541, 322] on strong "Виміри: Розмір 46-48 Кофта:ог-120,довжина-70,рукав-77 Штани: від-72 (гумка +10 …" at bounding box center [649, 346] width 306 height 149
click at [644, 321] on strong "Виміри: Розмір 46-48 Кофта:ог-120,довжина-70,рукав-77 Штани: от-72 (гумка +10 с…" at bounding box center [647, 346] width 302 height 149
click at [542, 370] on strong "Виміри: Розмір 46-48 Кофта:ог-120,довжина-70,рукав-77 Штани: от-72 (гумка +10 с…" at bounding box center [644, 346] width 296 height 149
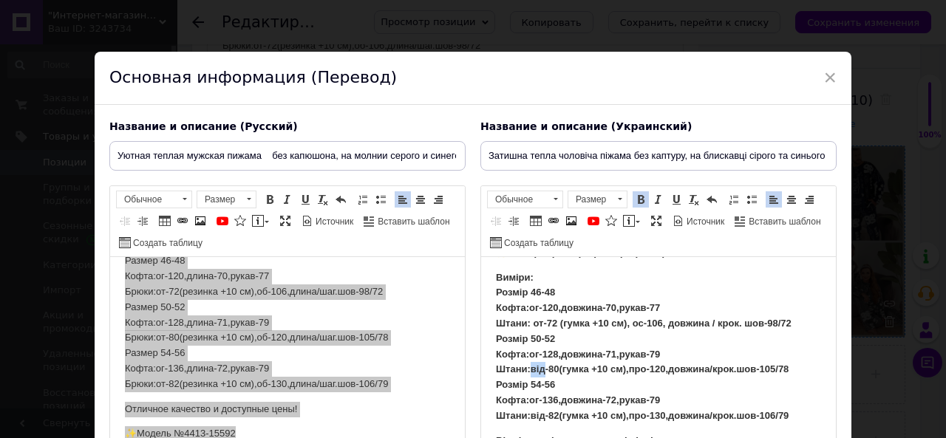
click at [542, 370] on strong "Виміри: Розмір 46-48 Кофта:ог-120,довжина-70,рукав-77 Штани: от-72 (гумка +10 с…" at bounding box center [644, 346] width 296 height 149
click at [638, 368] on strong "Виміри: Розмір 46-48 Кофта:ог-120,довжина-70,рукав-77 Штани: от-72 (гумка +10 с…" at bounding box center [644, 346] width 296 height 149
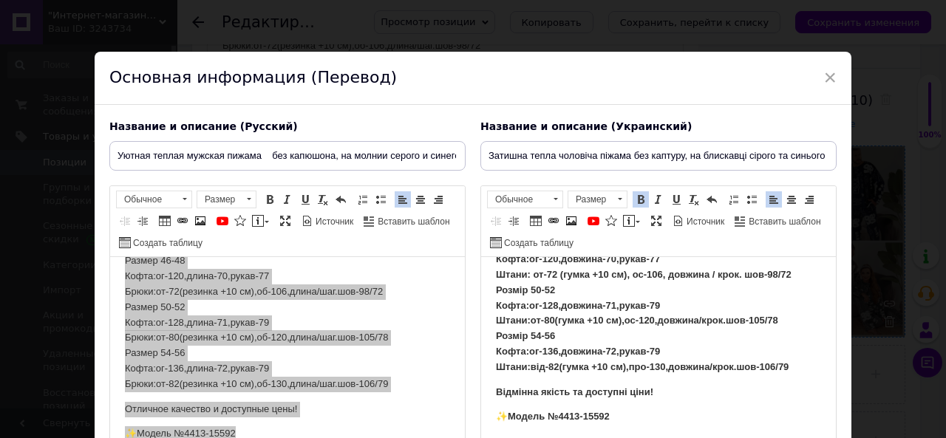
scroll to position [219, 0]
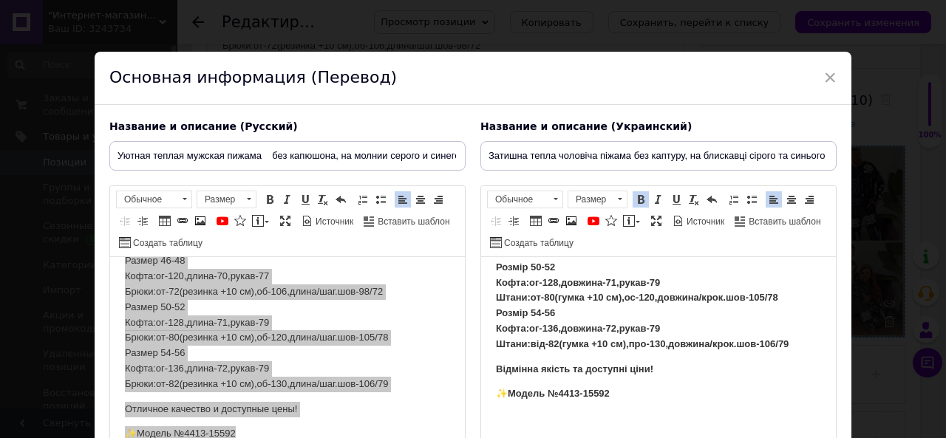
click at [539, 343] on strong "Виміри: Розмір 46-48 Кофта:ог-120,довжина-70,рукав-77 Штани: от-72 (гумка +10 с…" at bounding box center [644, 274] width 296 height 149
click at [633, 344] on strong "Виміри: Розмір 46-48 Кофта:ог-120,довжина-70,рукав-77 Штани: от-72 (гумка +10 с…" at bounding box center [644, 274] width 296 height 149
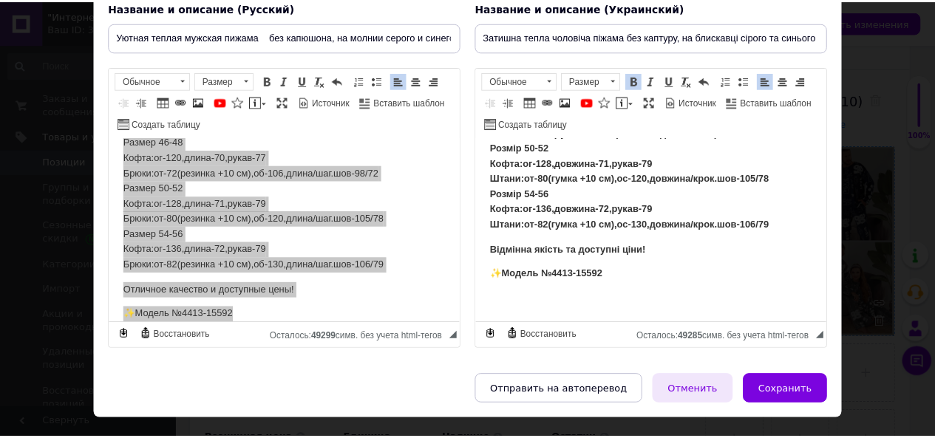
scroll to position [149, 0]
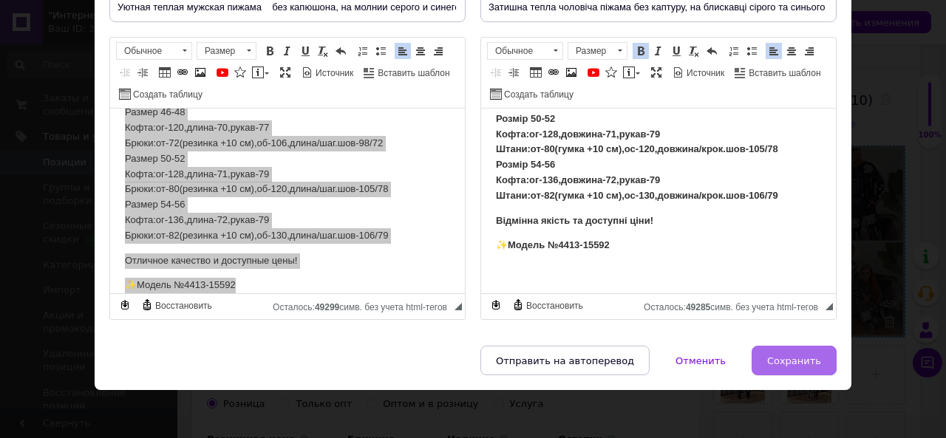
click at [774, 355] on span "Сохранить" at bounding box center [794, 360] width 54 height 11
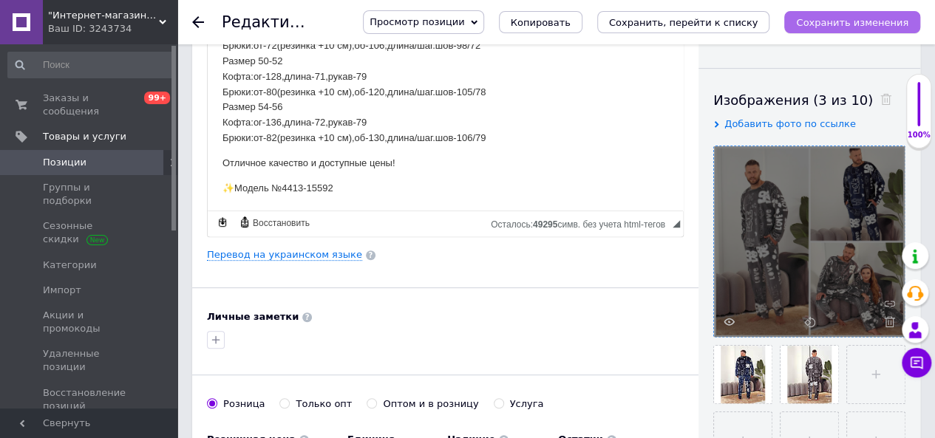
click at [833, 18] on icon "Сохранить изменения" at bounding box center [852, 22] width 112 height 11
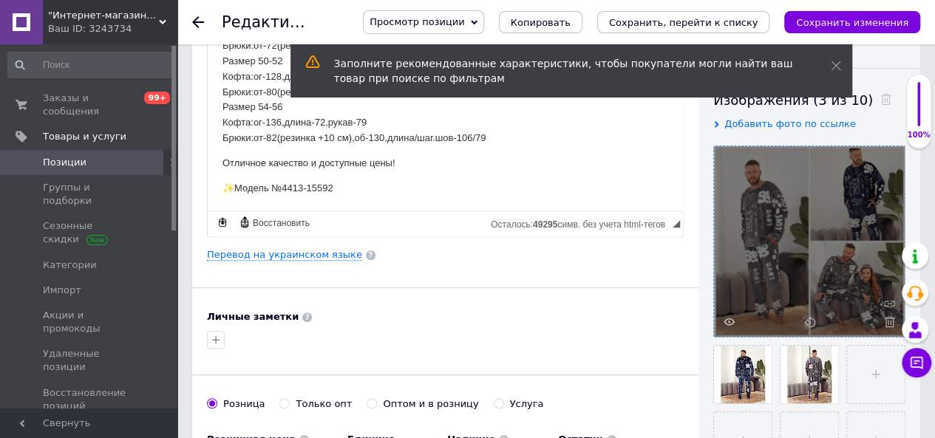
click at [103, 156] on span "Позиции" at bounding box center [90, 162] width 94 height 13
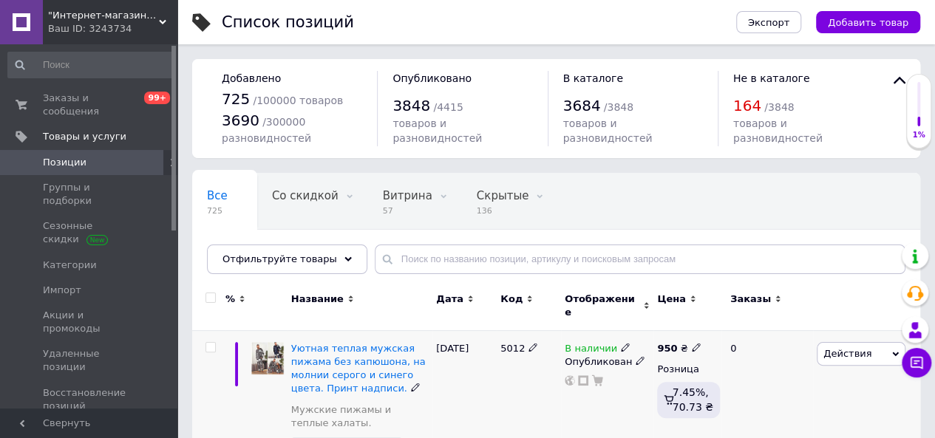
click at [528, 344] on use at bounding box center [532, 348] width 8 height 8
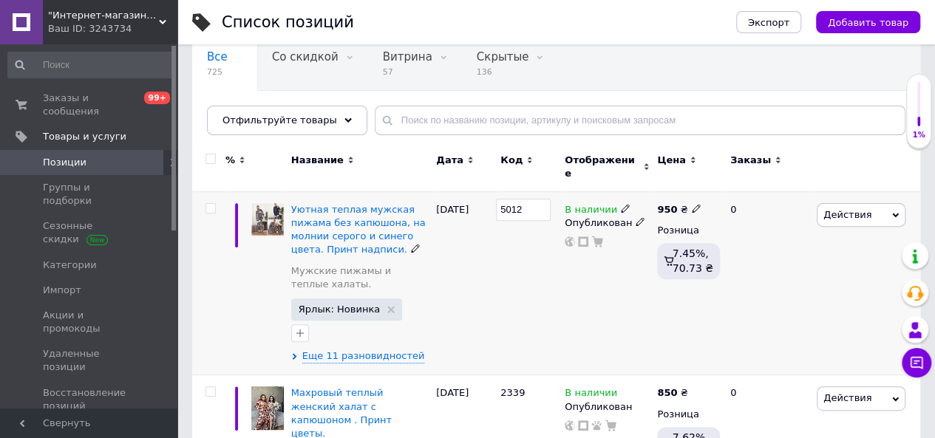
scroll to position [148, 0]
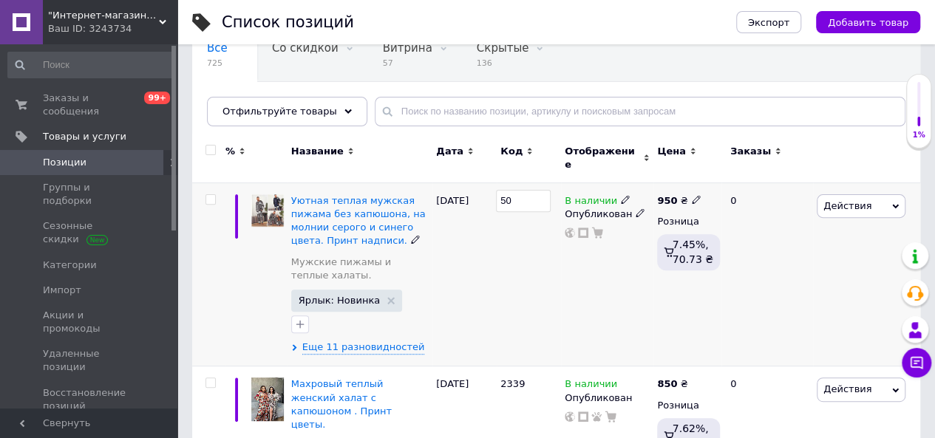
type input "5"
type input "2340"
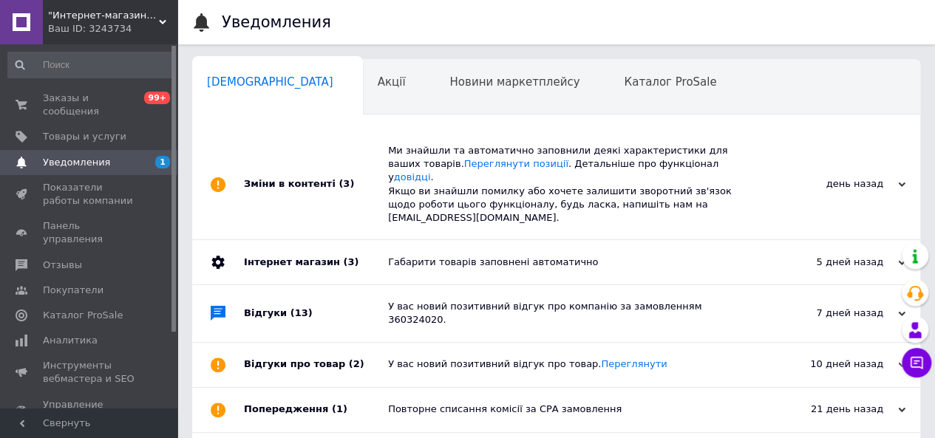
scroll to position [0, 4]
click at [434, 101] on div "Новини маркетплейсу 0" at bounding box center [517, 88] width 174 height 56
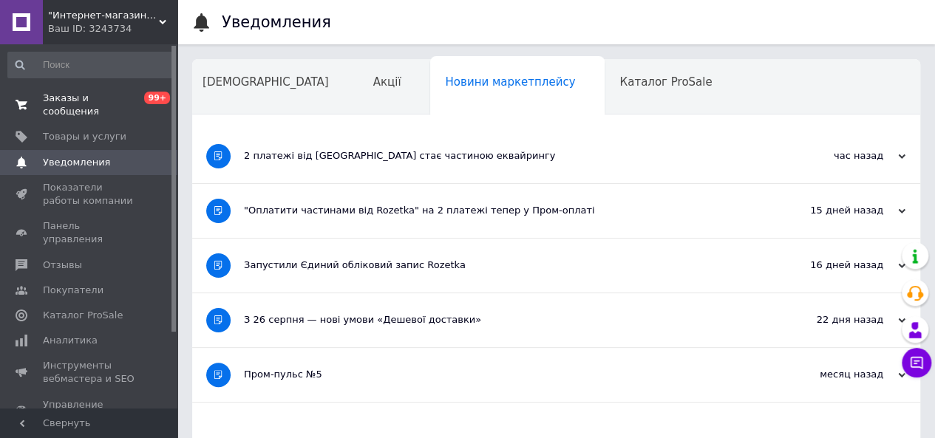
click at [98, 93] on span "Заказы и сообщения" at bounding box center [90, 105] width 94 height 27
